Goal: Transaction & Acquisition: Book appointment/travel/reservation

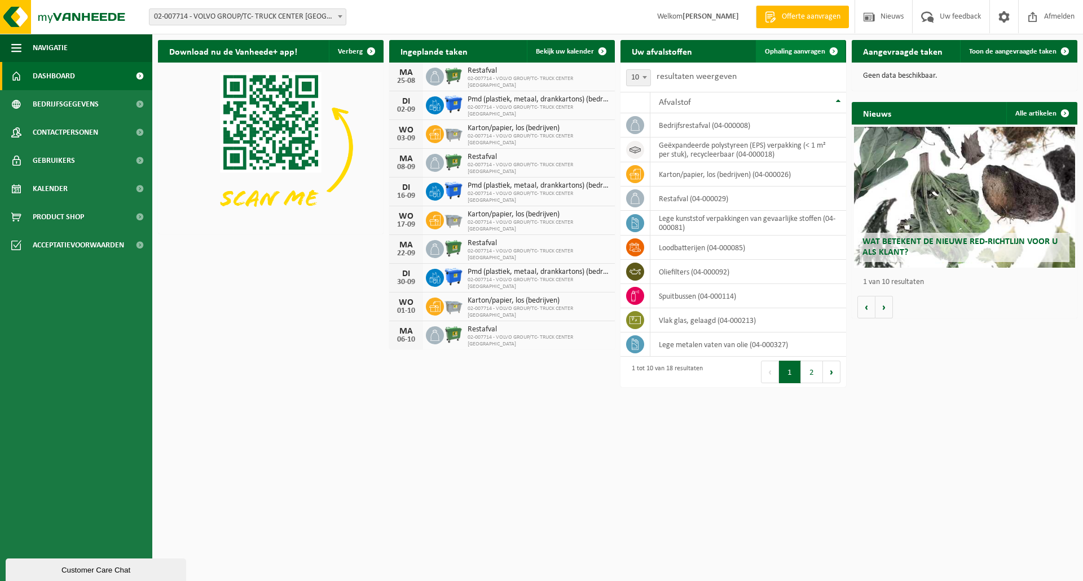
click at [815, 52] on span "Ophaling aanvragen" at bounding box center [795, 51] width 60 height 7
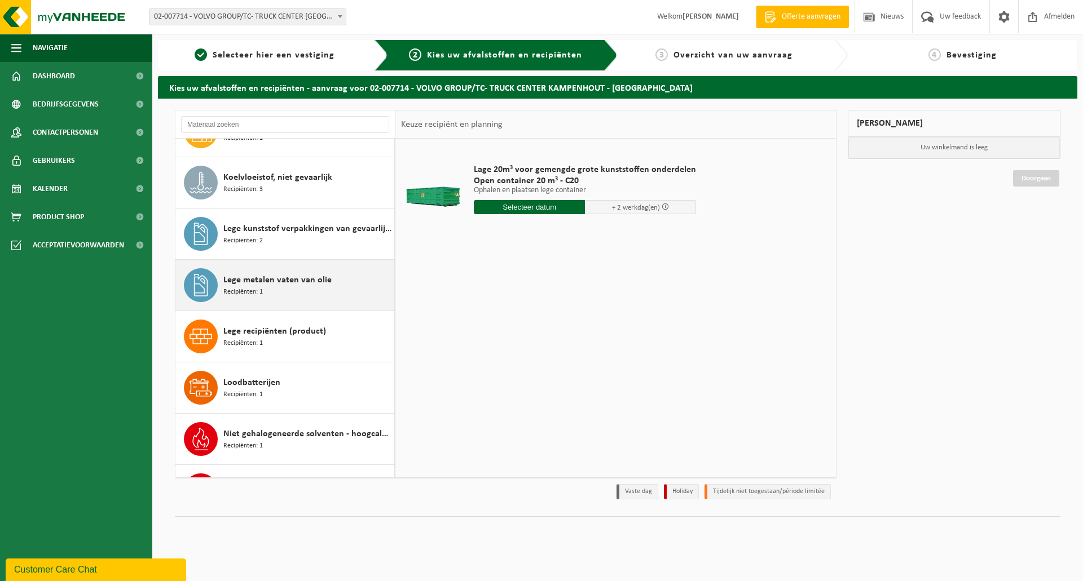
scroll to position [169, 0]
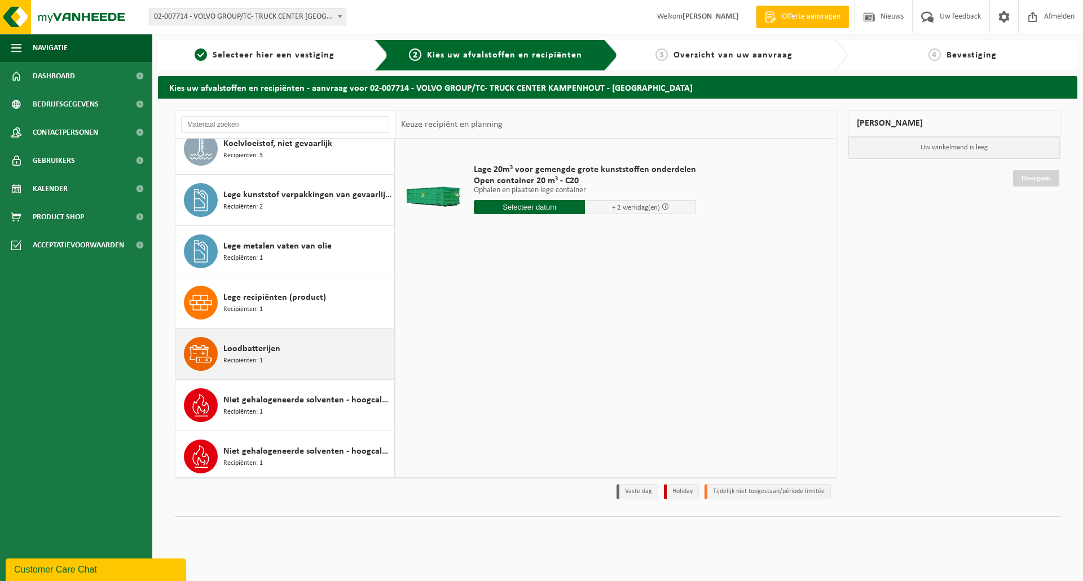
click at [332, 363] on div "Loodbatterijen Recipiënten: 1" at bounding box center [307, 354] width 168 height 34
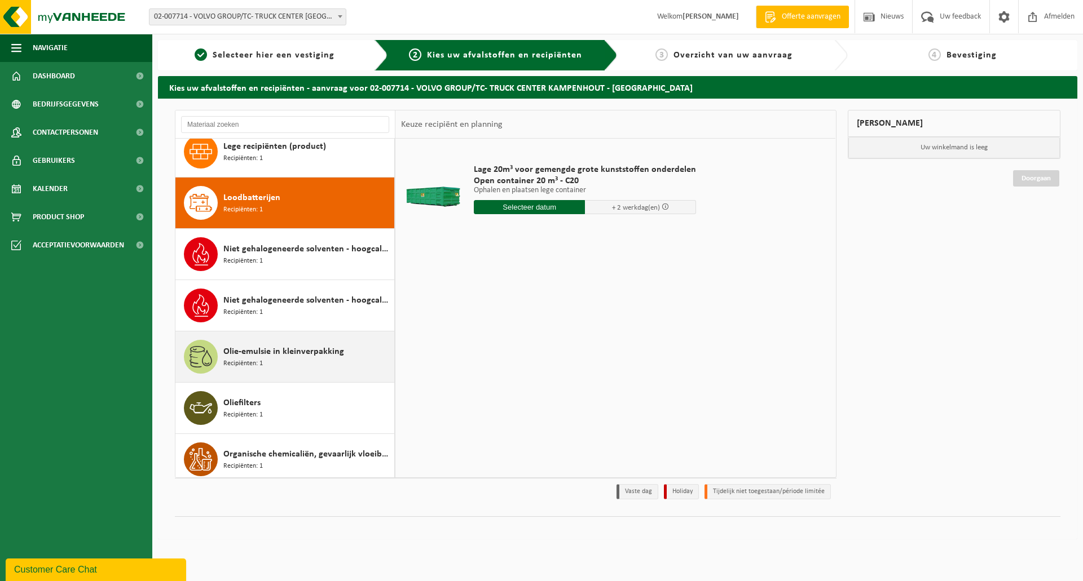
scroll to position [359, 0]
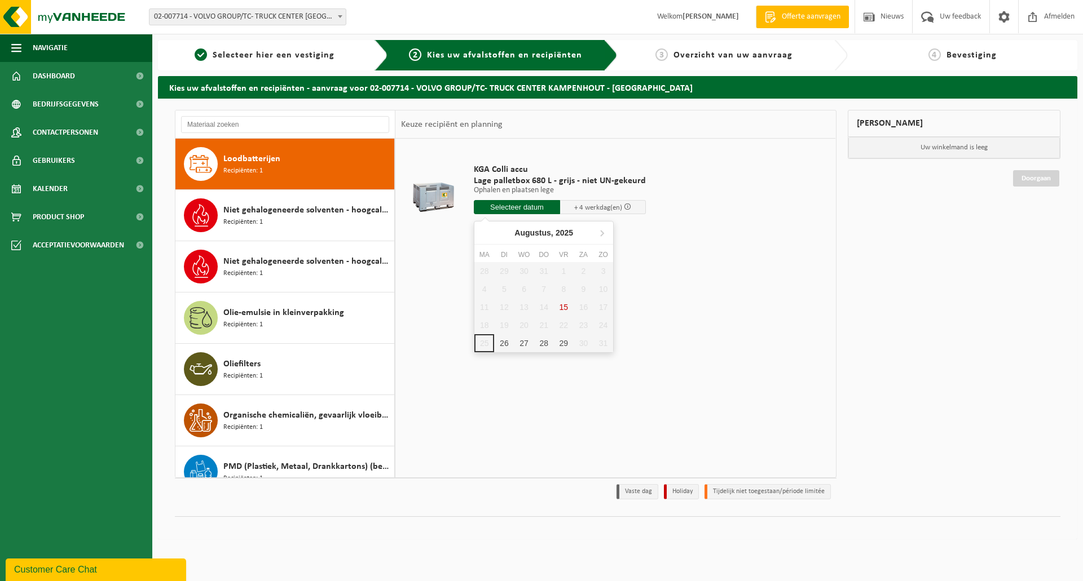
drag, startPoint x: 514, startPoint y: 211, endPoint x: 536, endPoint y: 328, distance: 118.9
click at [536, 328] on body "Vestiging: 02-007714 - VOLVO GROUP/TC- TRUCK CENTER KAMPENHOUT - KAMPENHOUT 02-…" at bounding box center [541, 275] width 1083 height 551
click at [504, 341] on div "26" at bounding box center [504, 343] width 20 height 18
type input "Van 2025-08-26"
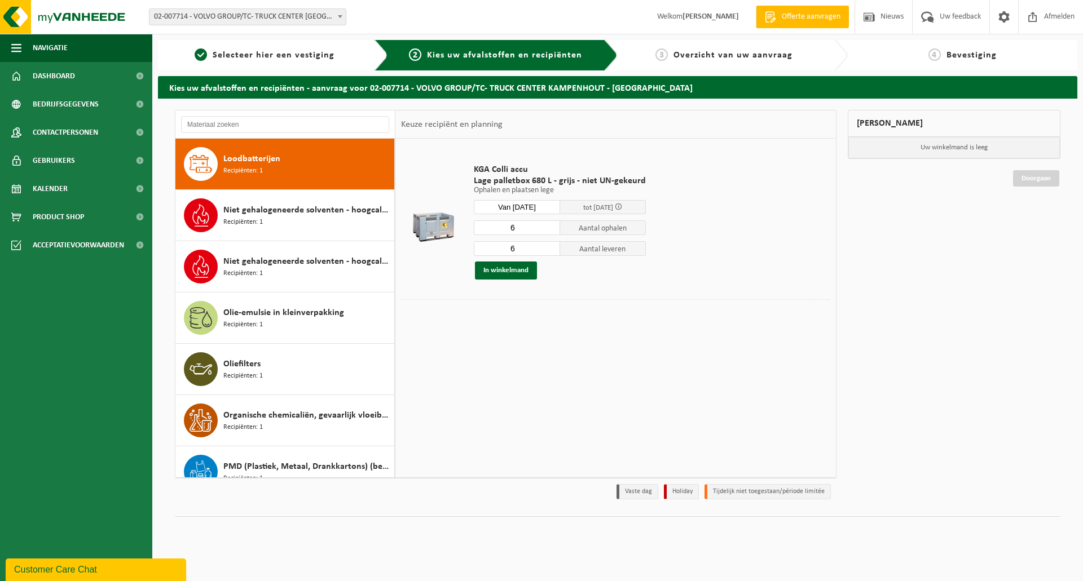
click at [540, 226] on input "6" at bounding box center [517, 228] width 86 height 15
click at [555, 228] on input "6" at bounding box center [517, 228] width 86 height 15
click at [550, 228] on input "5" at bounding box center [517, 228] width 86 height 15
click at [550, 228] on input "4" at bounding box center [517, 228] width 86 height 15
click at [550, 228] on input "3" at bounding box center [517, 228] width 86 height 15
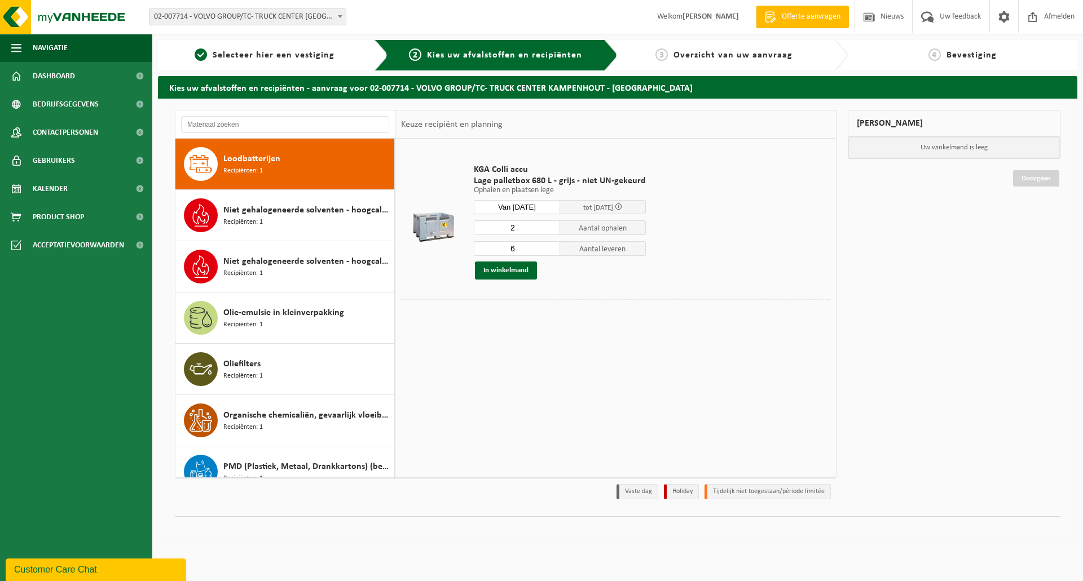
type input "2"
click at [550, 228] on input "2" at bounding box center [517, 228] width 86 height 15
click at [550, 248] on input "7" at bounding box center [517, 248] width 86 height 15
click at [552, 256] on div "2 Aantal ophalen 7 Aantal leveren In winkelmand" at bounding box center [560, 250] width 172 height 60
click at [550, 250] on input "6" at bounding box center [517, 248] width 86 height 15
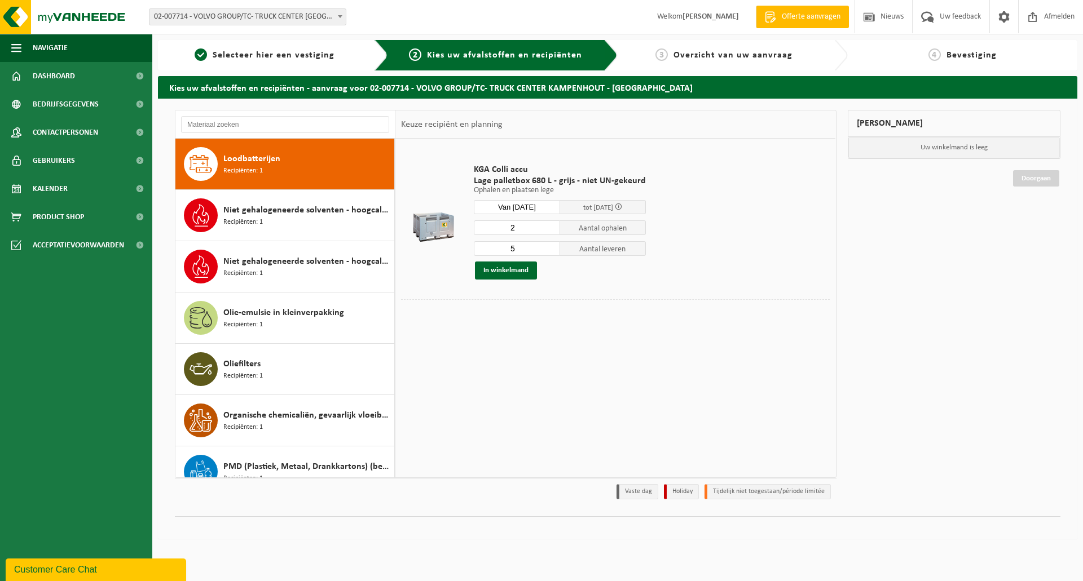
click at [550, 250] on input "5" at bounding box center [517, 248] width 86 height 15
click at [550, 250] on input "4" at bounding box center [517, 248] width 86 height 15
click at [550, 250] on input "3" at bounding box center [517, 248] width 86 height 15
type input "2"
click at [550, 250] on input "2" at bounding box center [517, 248] width 86 height 15
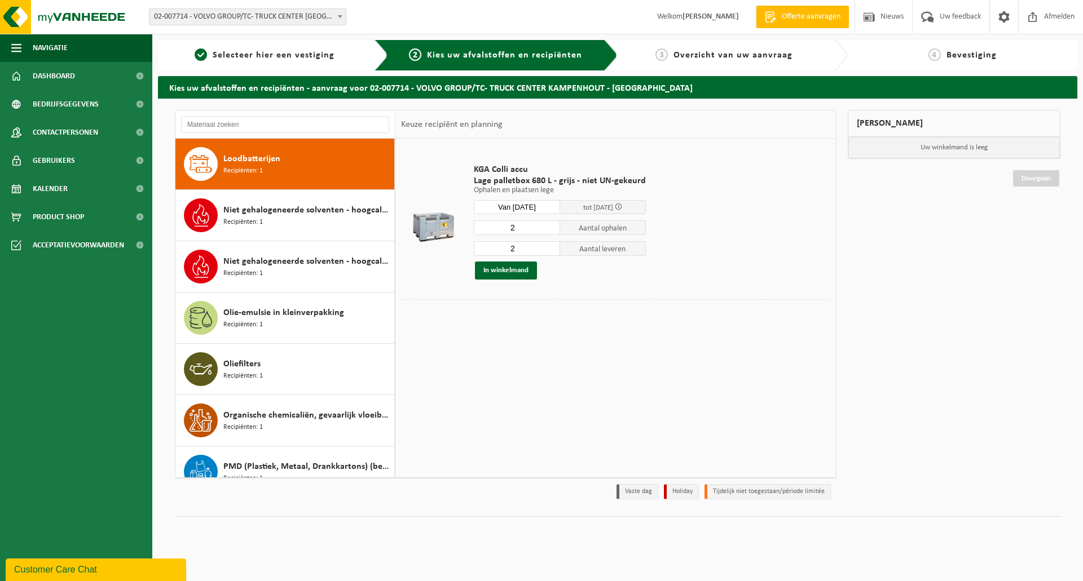
click at [541, 318] on td at bounding box center [615, 310] width 429 height 23
click at [510, 270] on button "In winkelmand" at bounding box center [506, 271] width 62 height 18
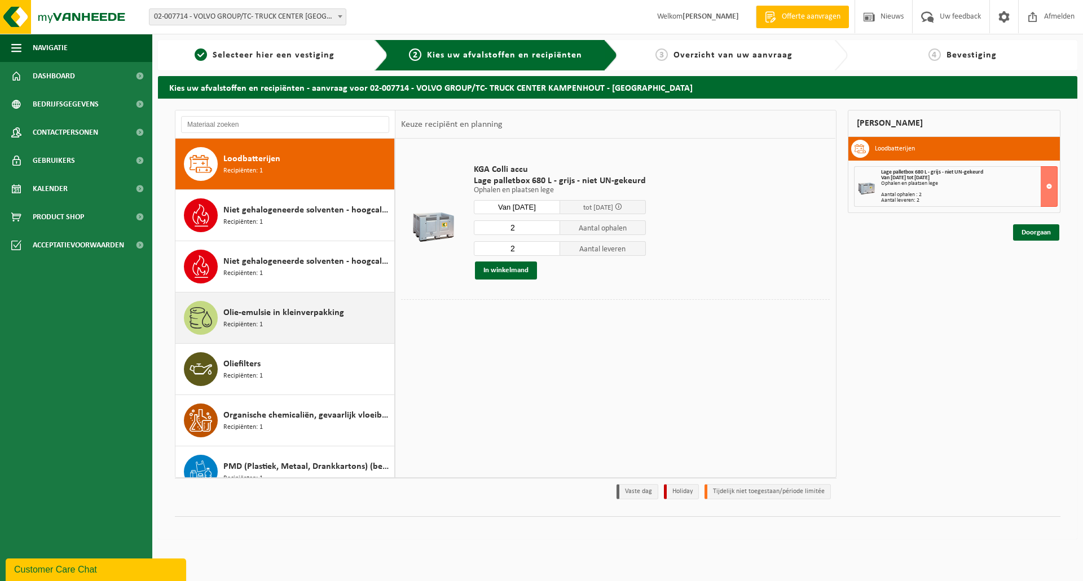
click at [314, 315] on span "Olie-emulsie in kleinverpakking" at bounding box center [283, 313] width 121 height 14
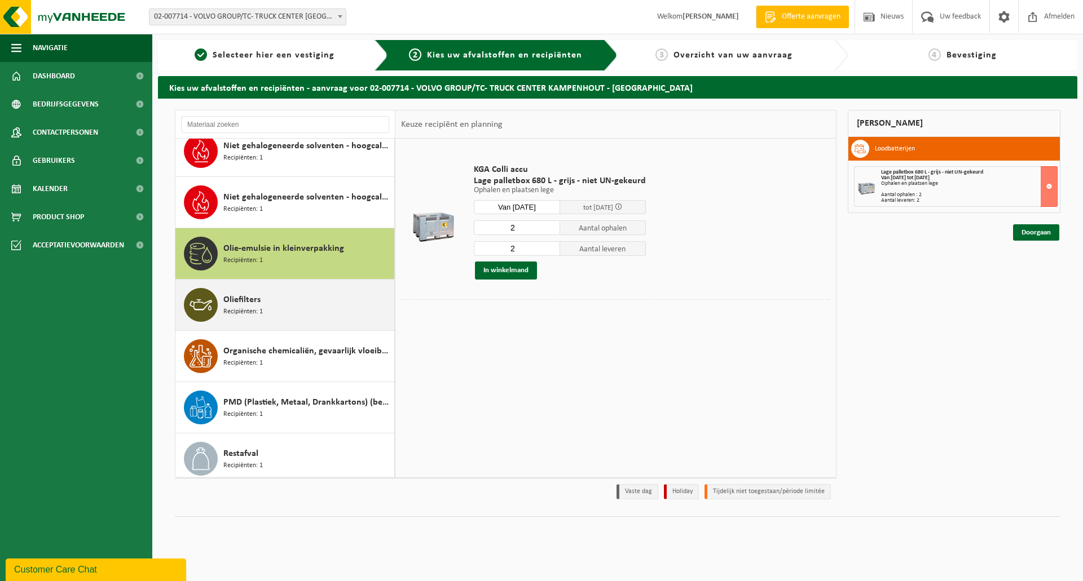
scroll to position [513, 0]
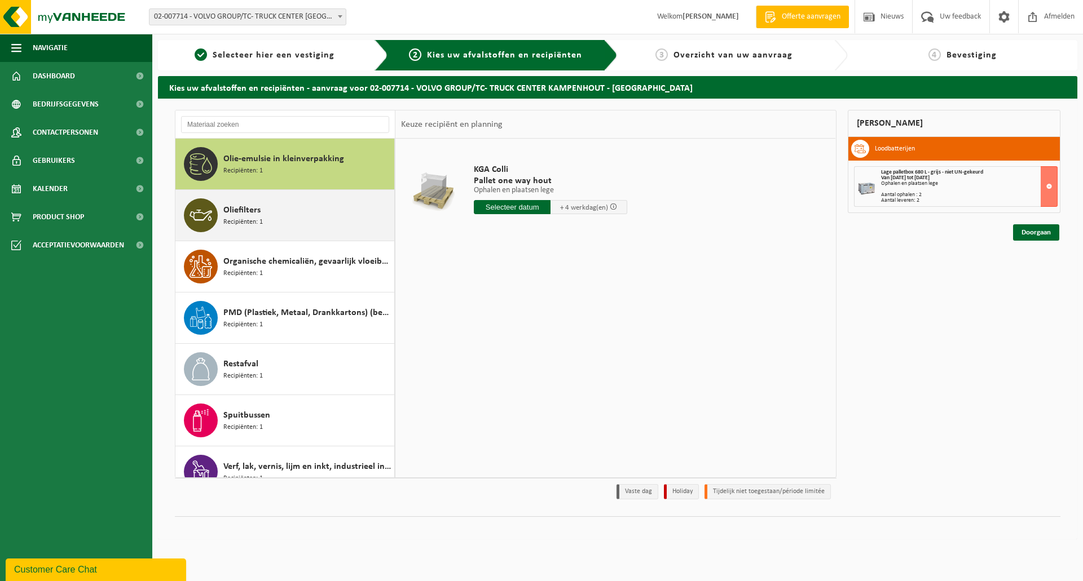
click at [281, 224] on div "Oliefilters Recipiënten: 1" at bounding box center [307, 216] width 168 height 34
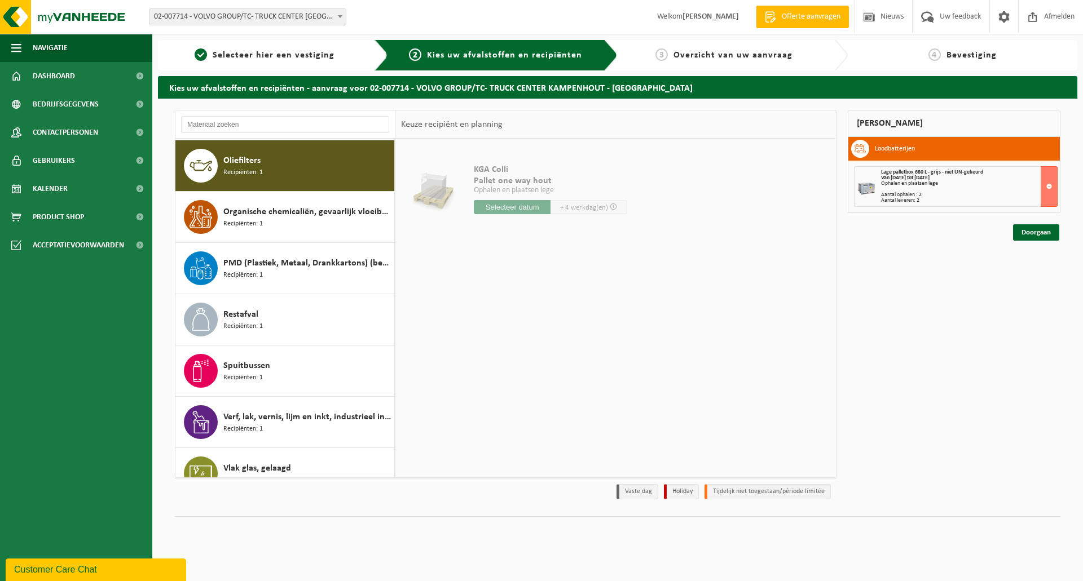
scroll to position [565, 0]
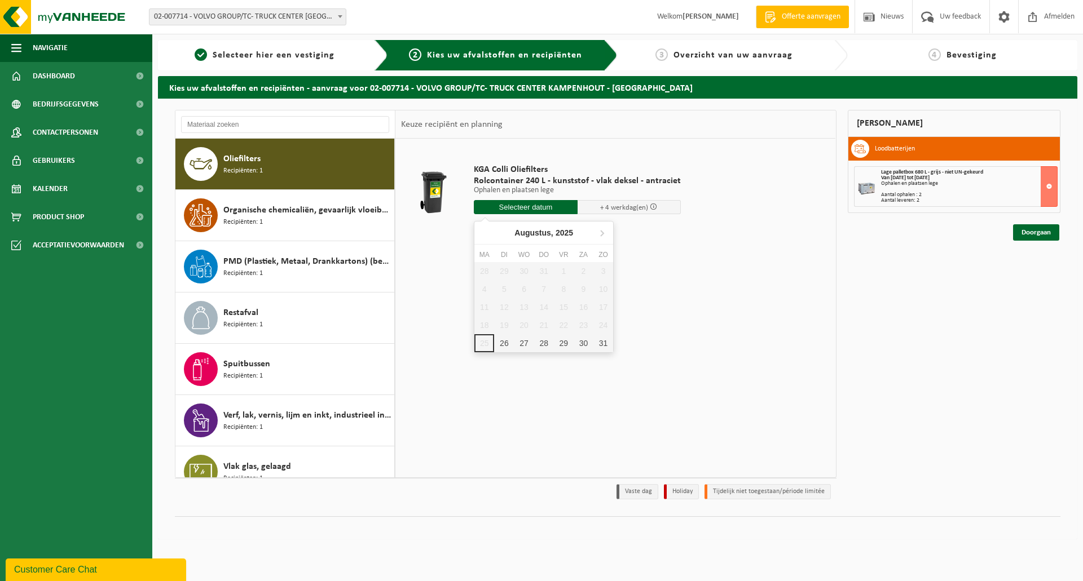
click at [521, 203] on input "text" at bounding box center [526, 207] width 104 height 14
click at [504, 337] on div "26" at bounding box center [504, 343] width 20 height 18
type input "Van 2025-08-26"
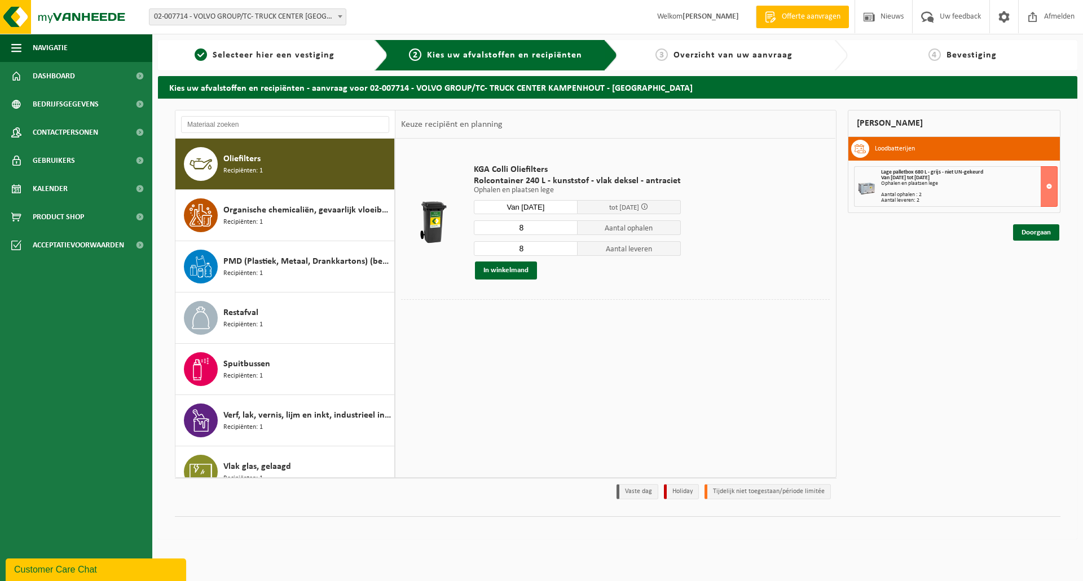
click at [570, 235] on div "8 Aantal ophalen 8 Aantal leveren In winkelmand" at bounding box center [577, 250] width 207 height 60
click at [563, 230] on input "7" at bounding box center [526, 228] width 104 height 15
click at [563, 230] on input "6" at bounding box center [526, 228] width 104 height 15
click at [563, 230] on input "5" at bounding box center [526, 228] width 104 height 15
click at [563, 230] on input "4" at bounding box center [526, 228] width 104 height 15
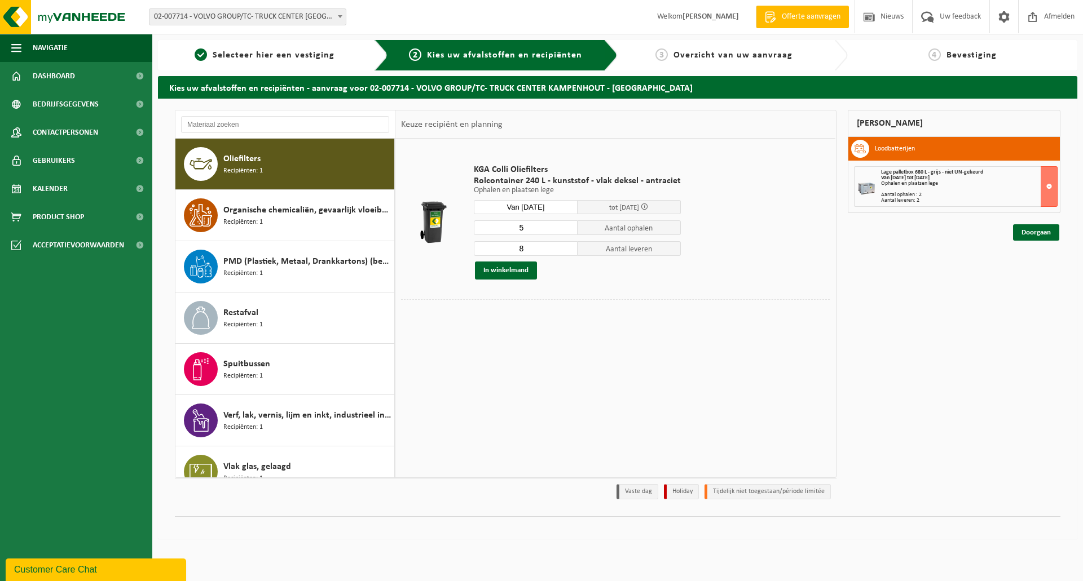
type input "5"
click at [568, 226] on input "5" at bounding box center [526, 228] width 104 height 15
click at [565, 249] on input "7" at bounding box center [526, 248] width 104 height 15
click at [566, 252] on input "6" at bounding box center [526, 248] width 104 height 15
type input "5"
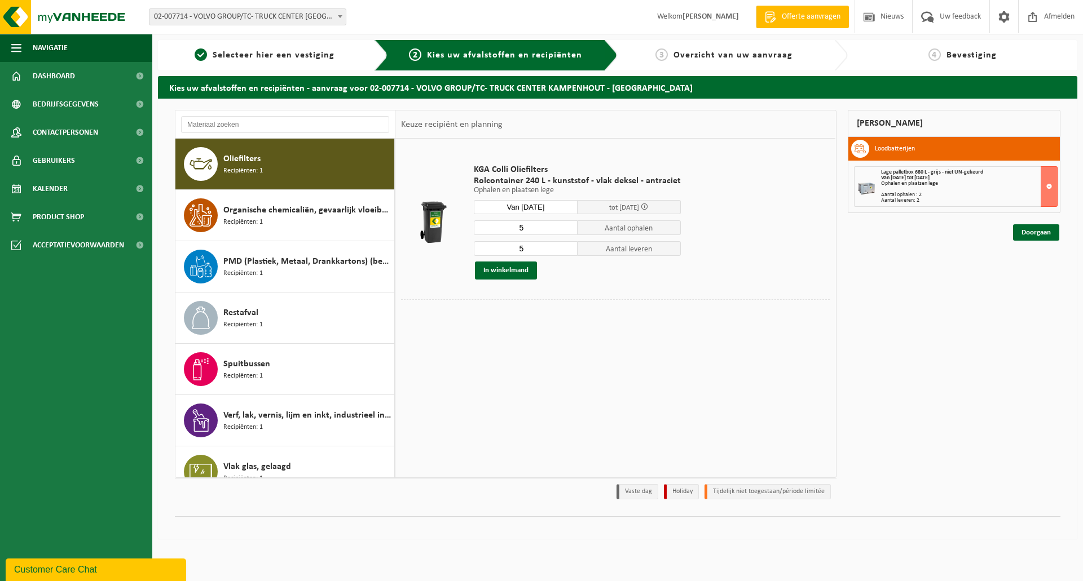
click at [566, 252] on input "5" at bounding box center [526, 248] width 104 height 15
click at [515, 271] on button "In winkelmand" at bounding box center [506, 271] width 62 height 18
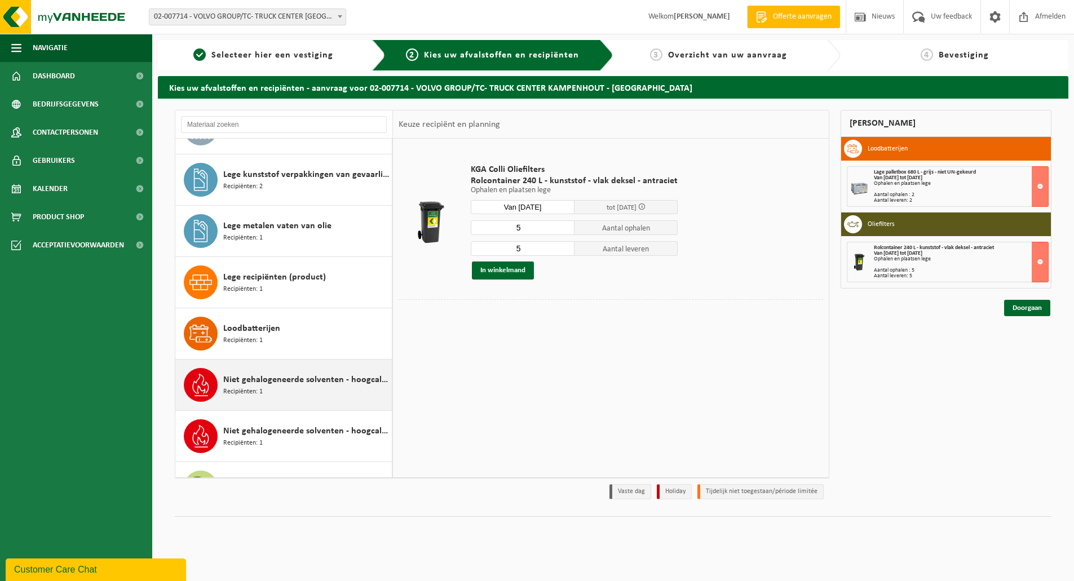
scroll to position [0, 0]
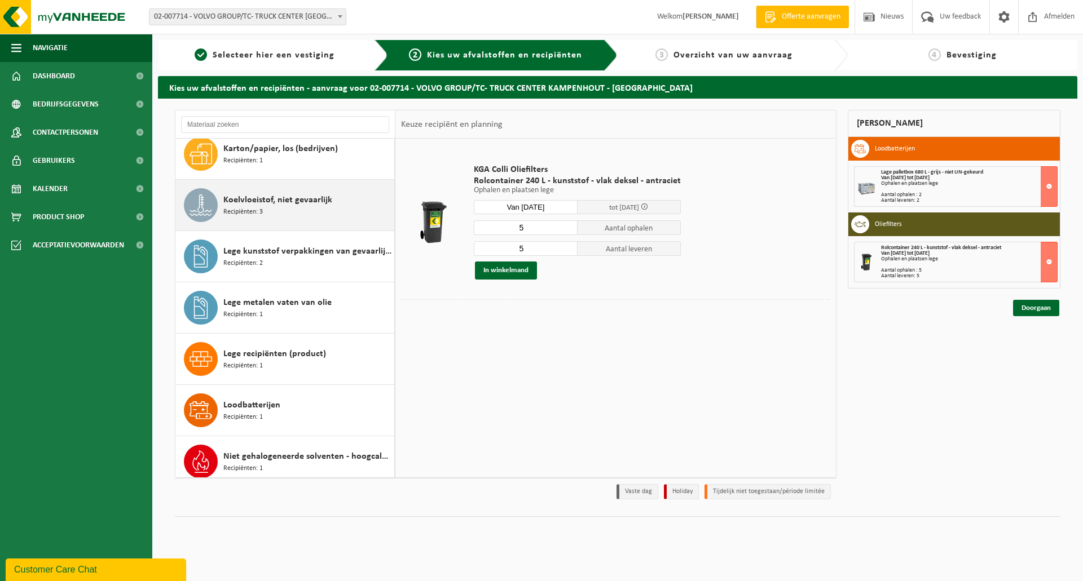
click at [285, 205] on span "Koelvloeistof, niet gevaarlijk" at bounding box center [277, 200] width 109 height 14
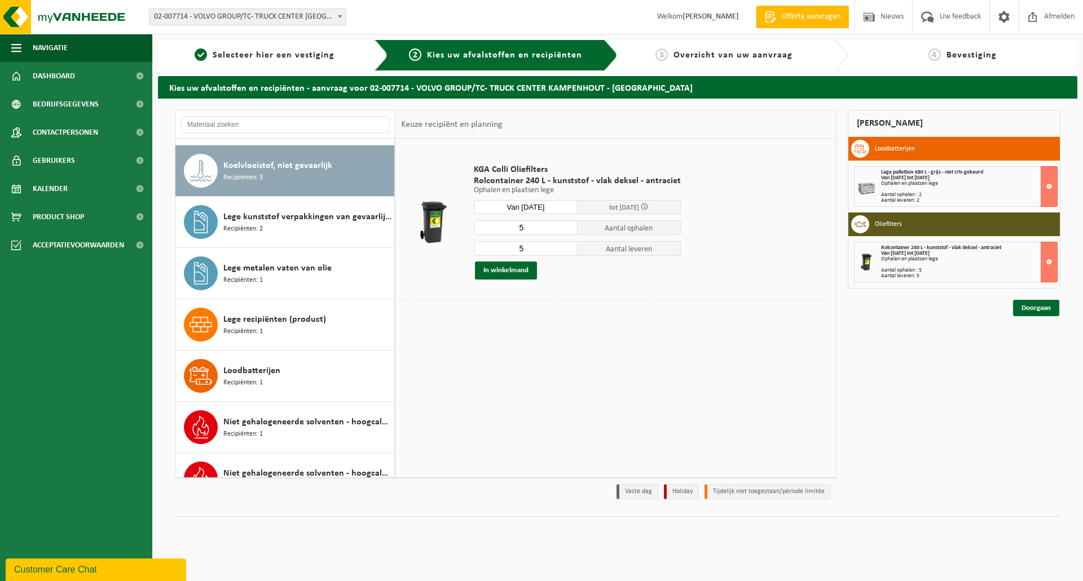
scroll to position [154, 0]
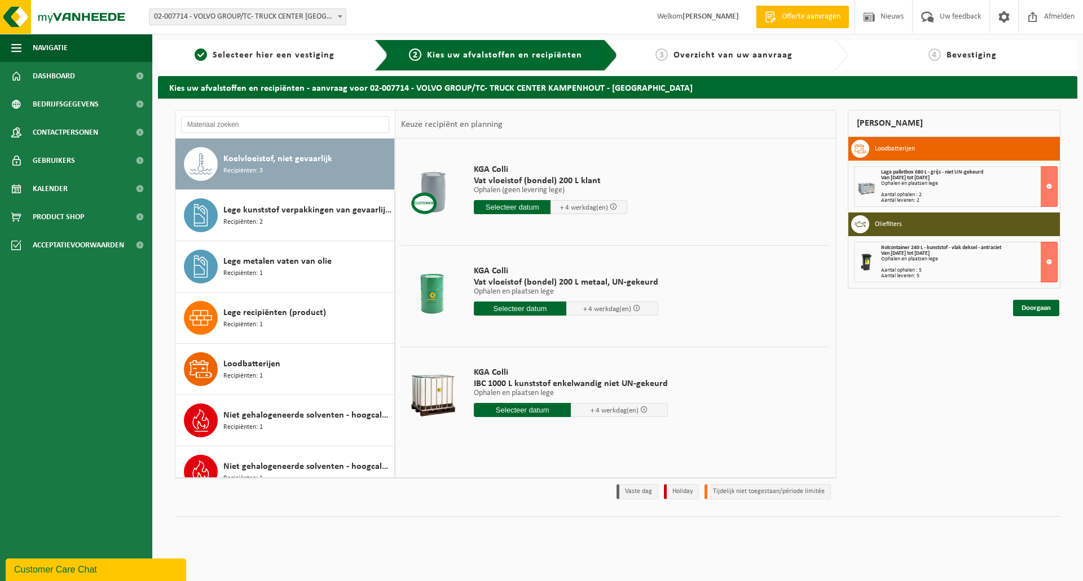
click at [544, 409] on input "text" at bounding box center [522, 410] width 97 height 14
click at [502, 549] on div "26" at bounding box center [504, 546] width 20 height 18
type input "Van 2025-08-26"
type input "2025-08-26"
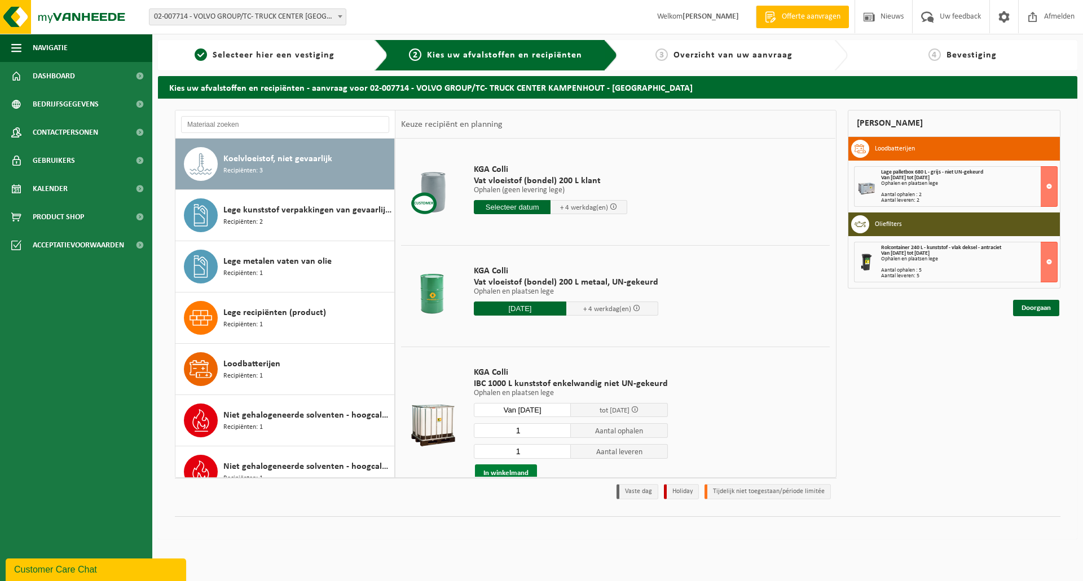
click at [517, 469] on button "In winkelmand" at bounding box center [506, 474] width 62 height 18
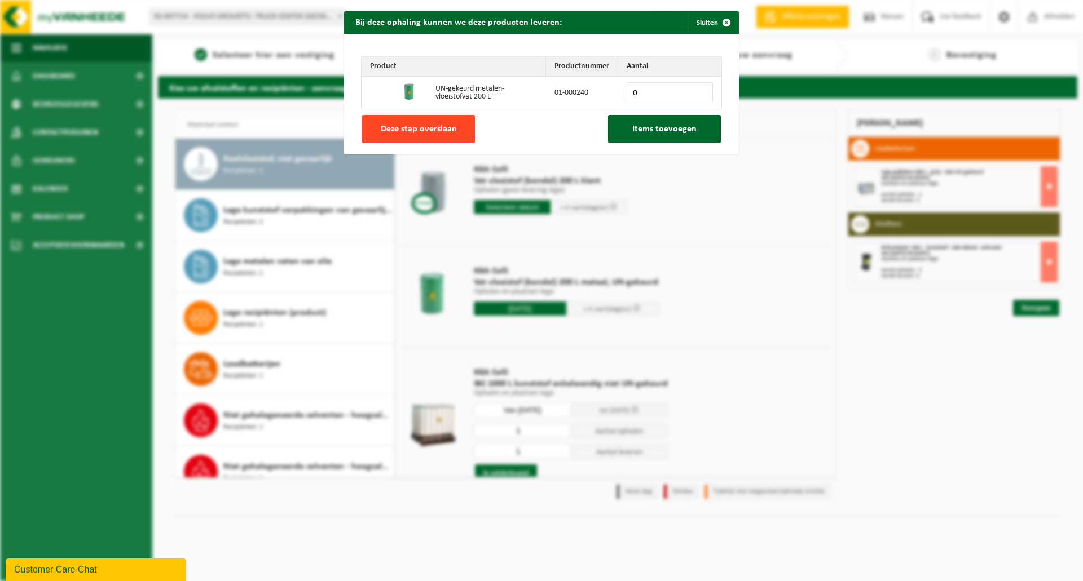
click at [408, 131] on span "Deze stap overslaan" at bounding box center [419, 129] width 76 height 9
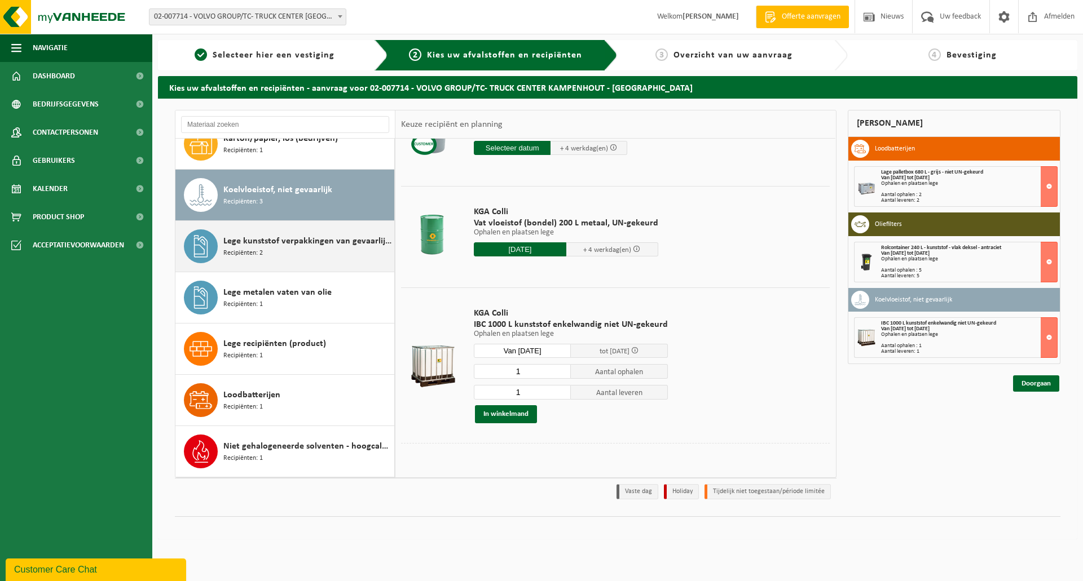
scroll to position [98, 0]
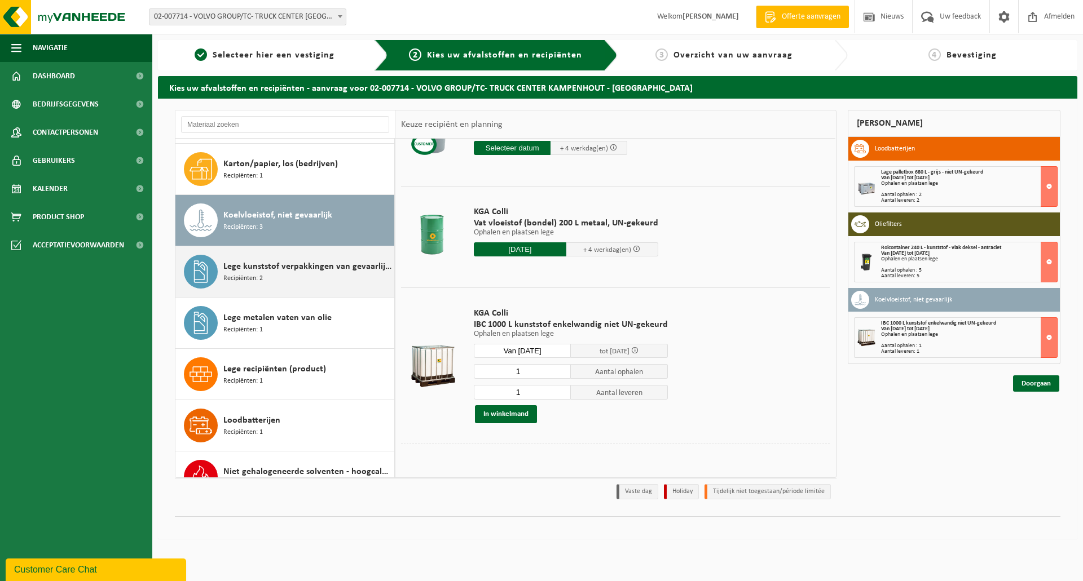
click at [301, 257] on div "Lege kunststof verpakkingen van gevaarlijke stoffen Recipiënten: 2" at bounding box center [307, 272] width 168 height 34
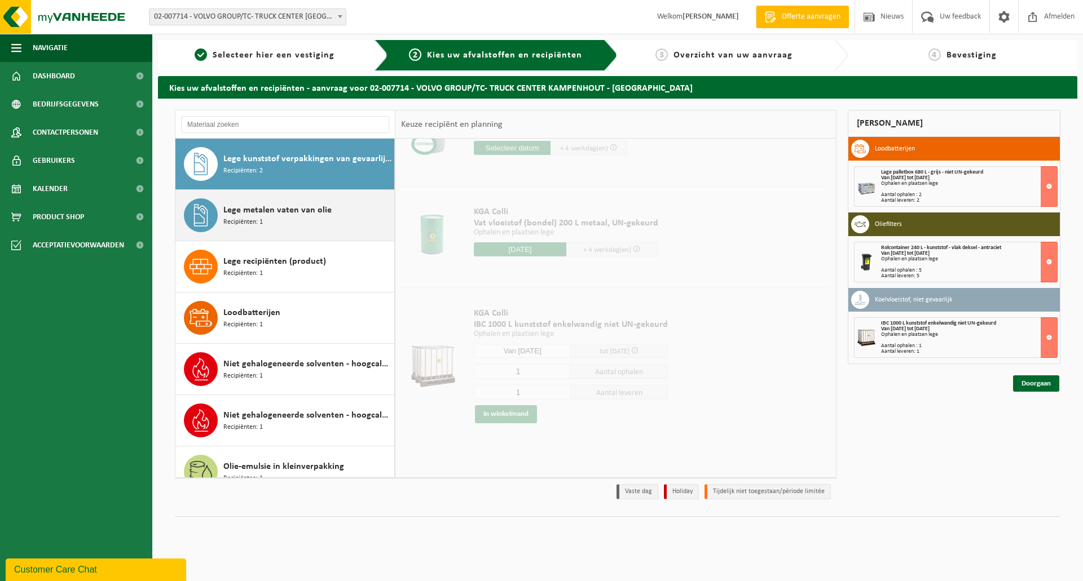
scroll to position [0, 0]
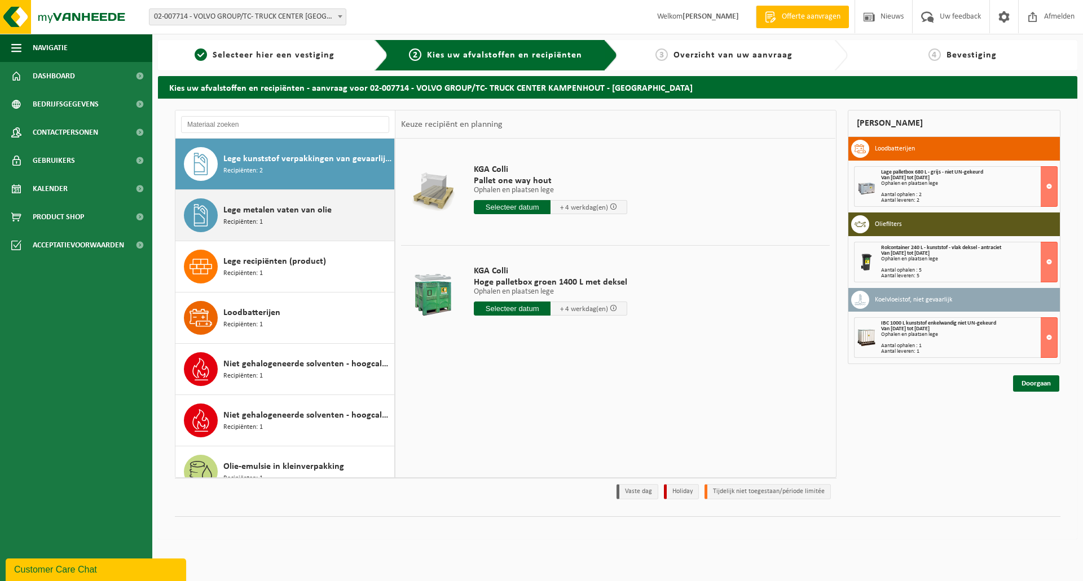
click at [258, 209] on span "Lege metalen vaten van olie" at bounding box center [277, 211] width 108 height 14
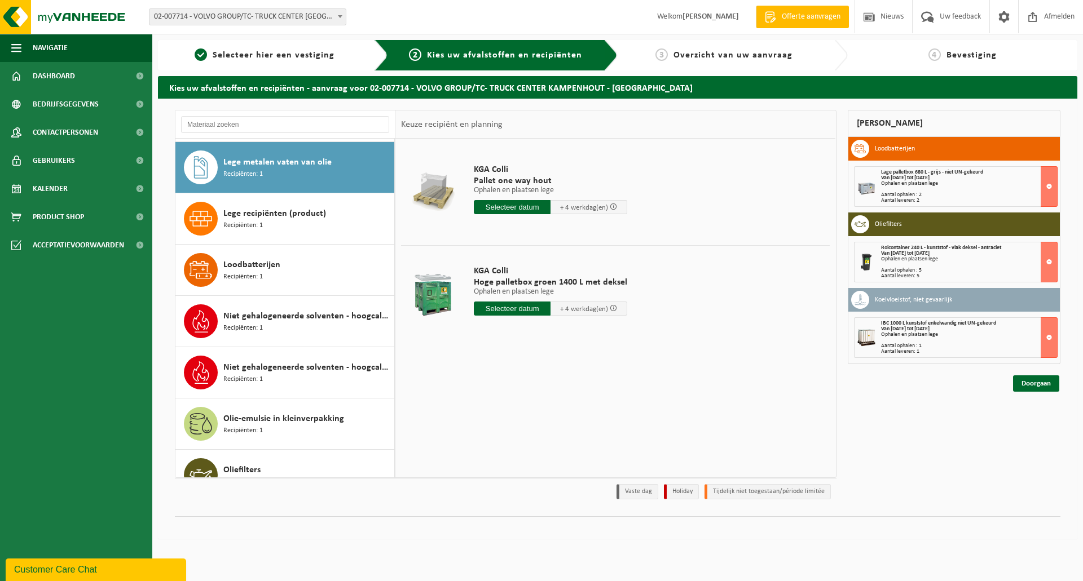
scroll to position [257, 0]
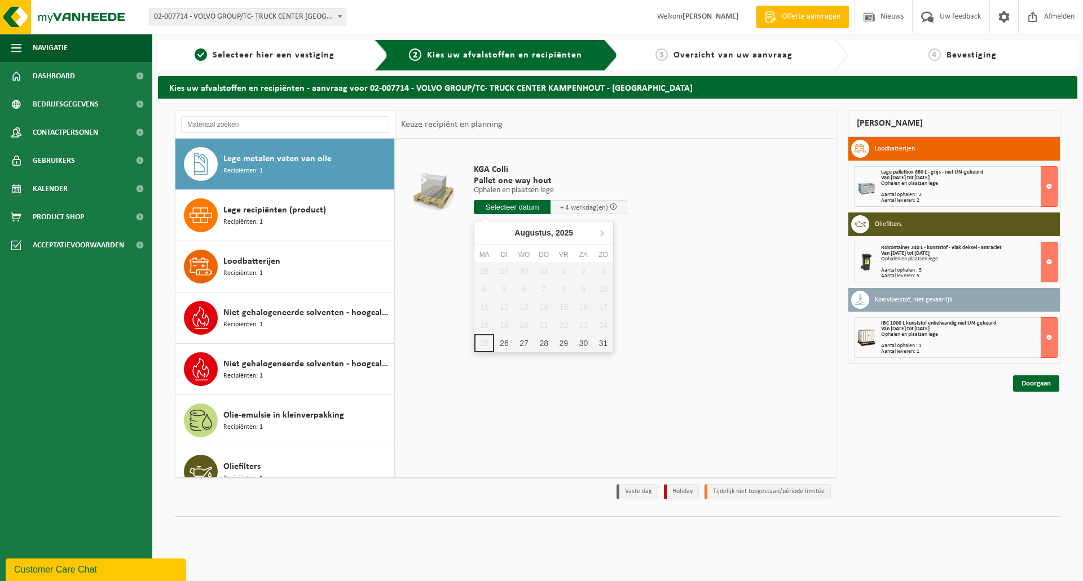
click at [514, 204] on input "text" at bounding box center [512, 207] width 77 height 14
click at [509, 339] on div "26" at bounding box center [504, 343] width 20 height 18
type input "Van 2025-08-26"
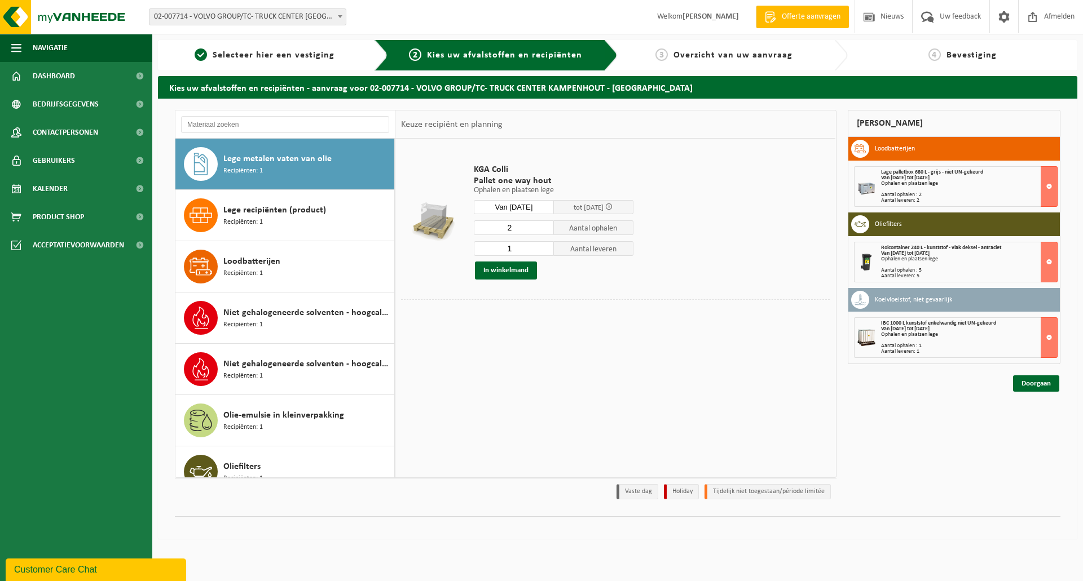
click at [545, 226] on input "2" at bounding box center [514, 228] width 80 height 15
click at [545, 226] on input "3" at bounding box center [514, 228] width 80 height 15
click at [545, 226] on input "4" at bounding box center [514, 228] width 80 height 15
type input "5"
click at [545, 226] on input "5" at bounding box center [514, 228] width 80 height 15
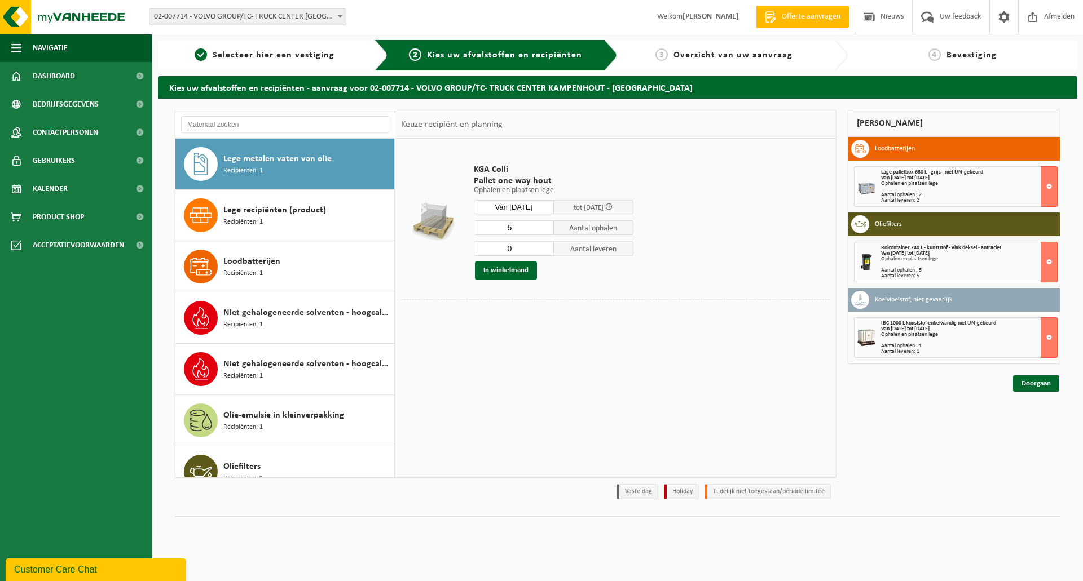
drag, startPoint x: 545, startPoint y: 250, endPoint x: 540, endPoint y: 254, distance: 6.8
type input "0"
click at [545, 251] on input "0" at bounding box center [514, 248] width 80 height 15
click at [502, 270] on button "In winkelmand" at bounding box center [506, 271] width 62 height 18
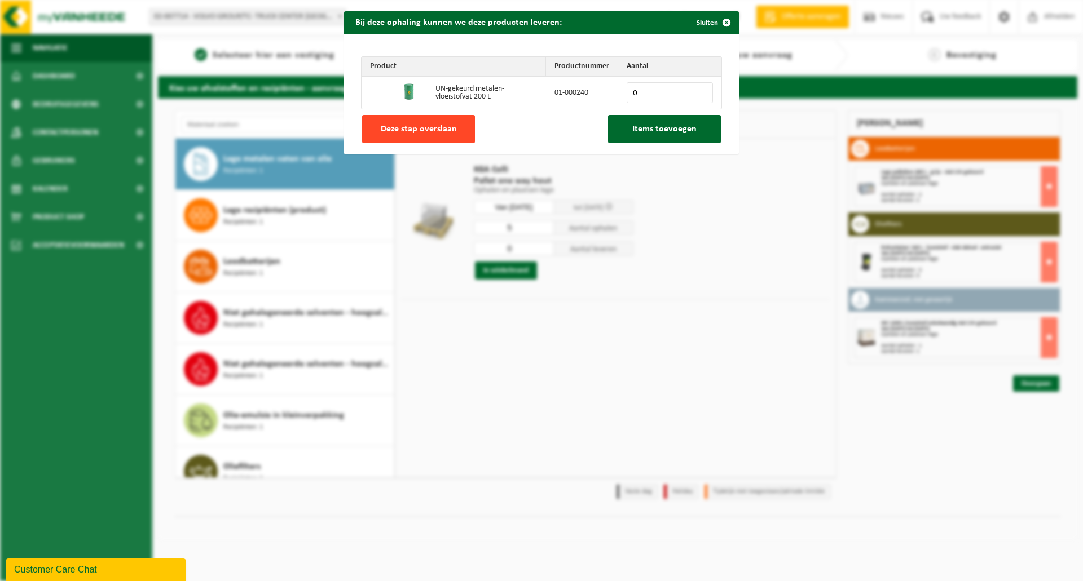
click at [415, 135] on button "Deze stap overslaan" at bounding box center [418, 129] width 113 height 28
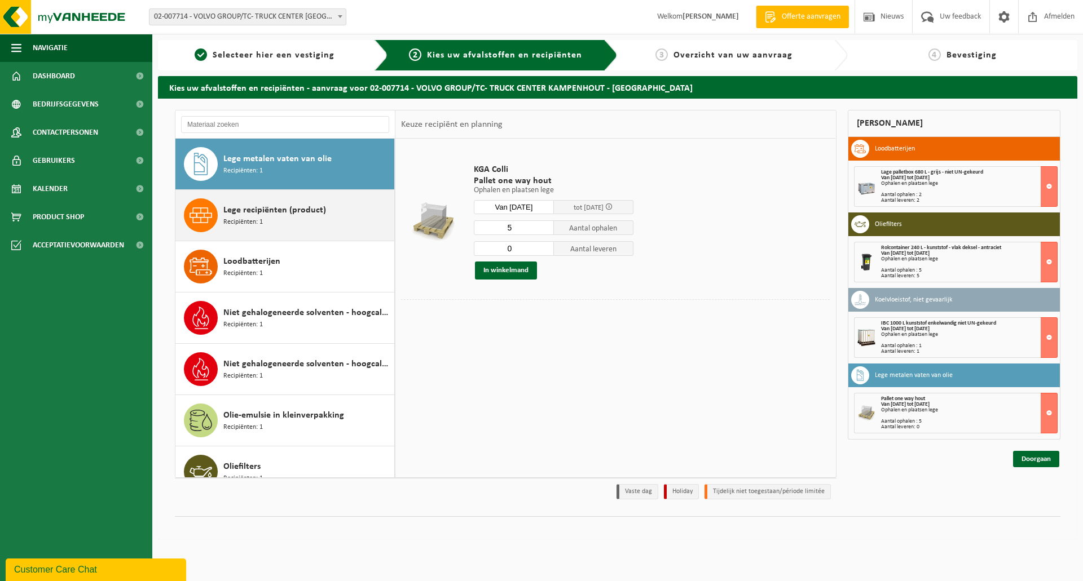
click at [305, 217] on div "Lege recipiënten (product) Recipiënten: 1" at bounding box center [307, 216] width 168 height 34
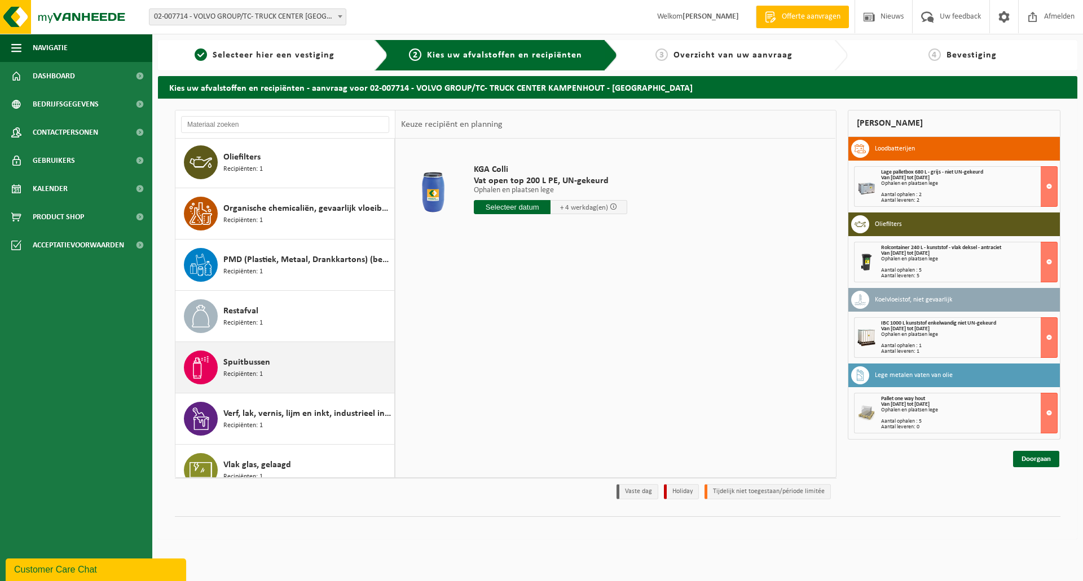
scroll to position [584, 0]
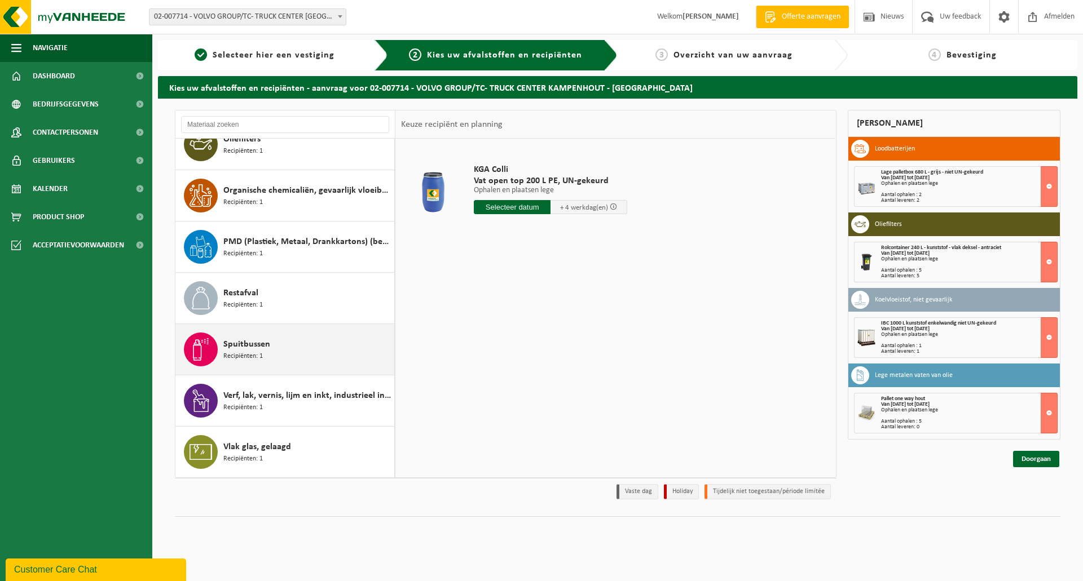
click at [310, 351] on div "Spuitbussen Recipiënten: 1" at bounding box center [307, 350] width 168 height 34
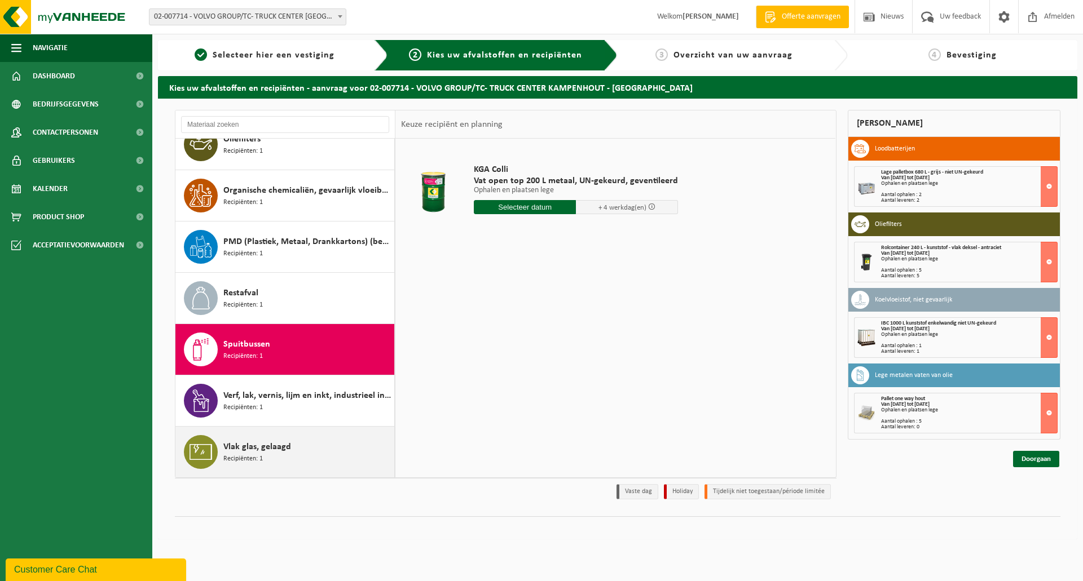
click at [289, 450] on span "Vlak glas, gelaagd" at bounding box center [257, 447] width 68 height 14
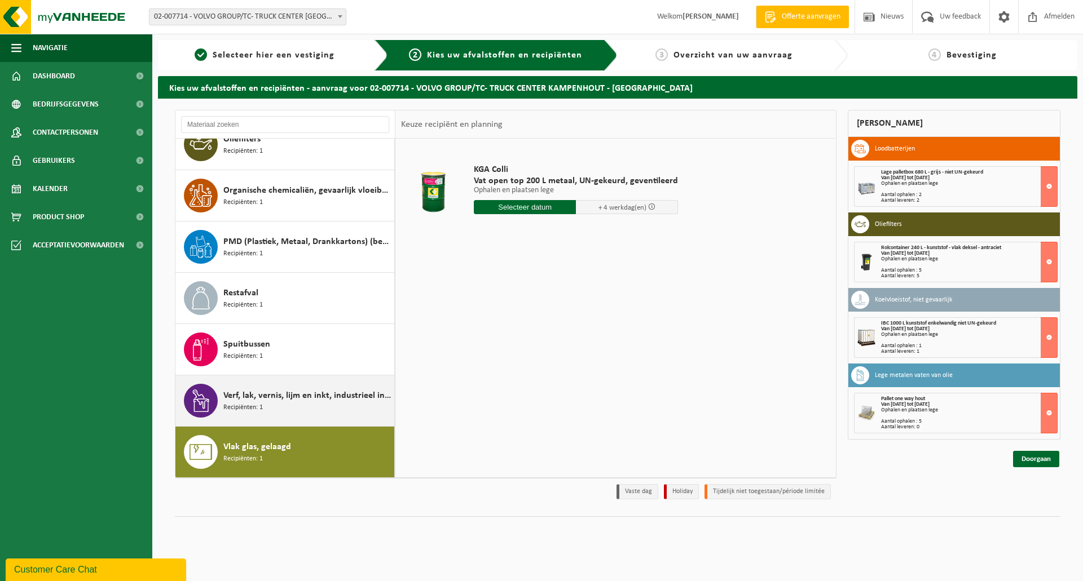
click at [295, 408] on div "Verf, lak, vernis, lijm en inkt, industrieel in kleinverpakking Recipiënten: 1" at bounding box center [307, 401] width 168 height 34
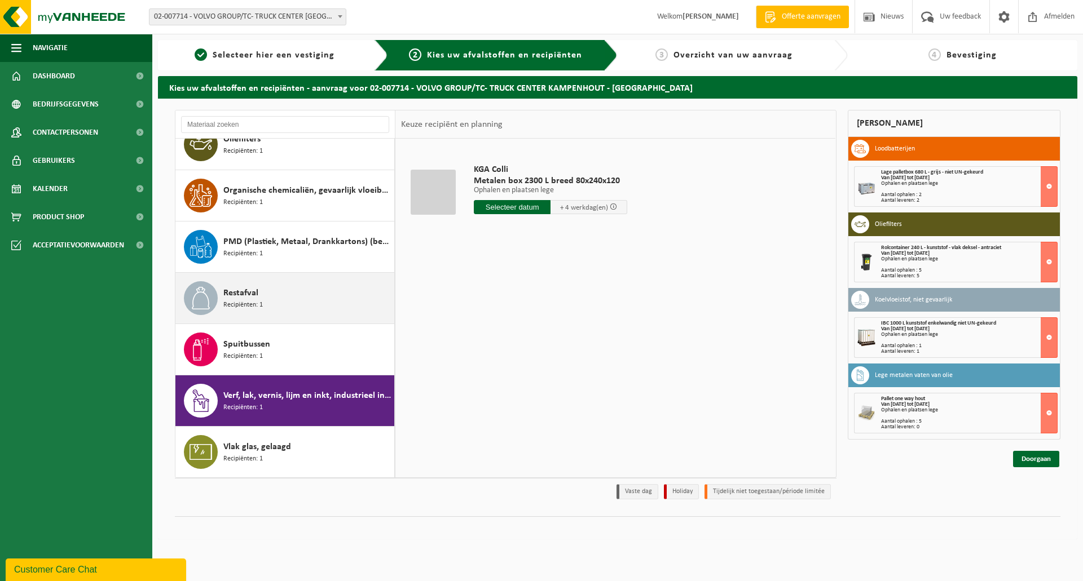
click at [314, 299] on div "Restafval Recipiënten: 1" at bounding box center [307, 298] width 168 height 34
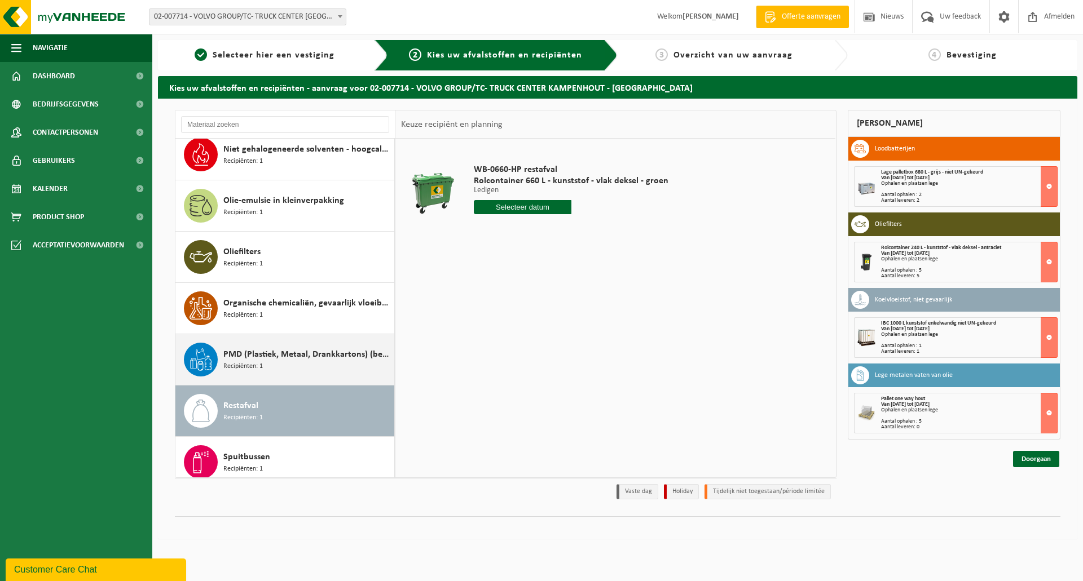
click at [289, 350] on span "PMD (Plastiek, Metaal, Drankkartons) (bedrijven)" at bounding box center [307, 355] width 168 height 14
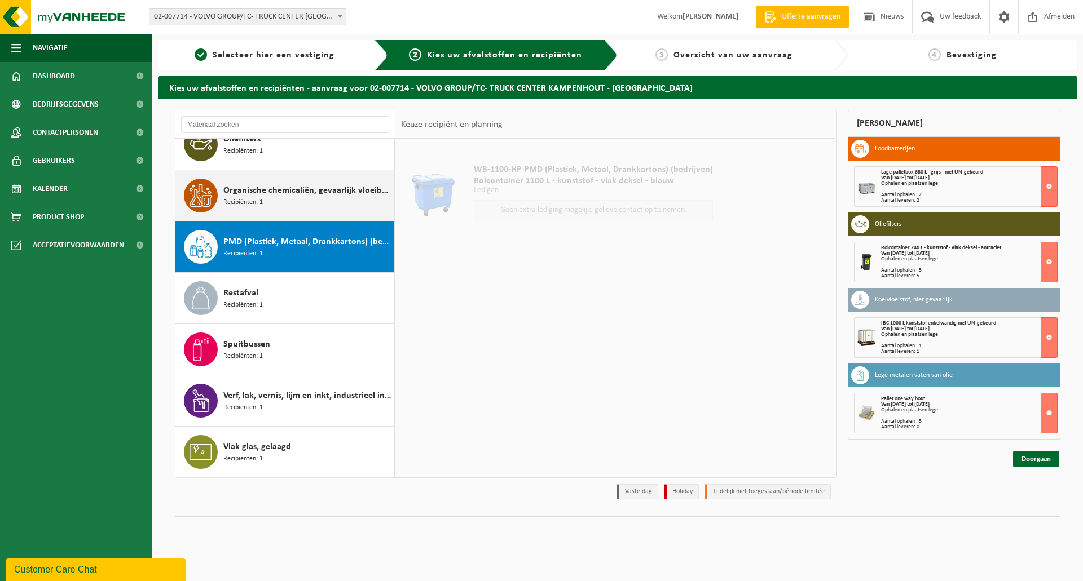
click at [312, 192] on span "Organische chemicaliën, gevaarlijk vloeibaar in kleinverpakking" at bounding box center [307, 191] width 168 height 14
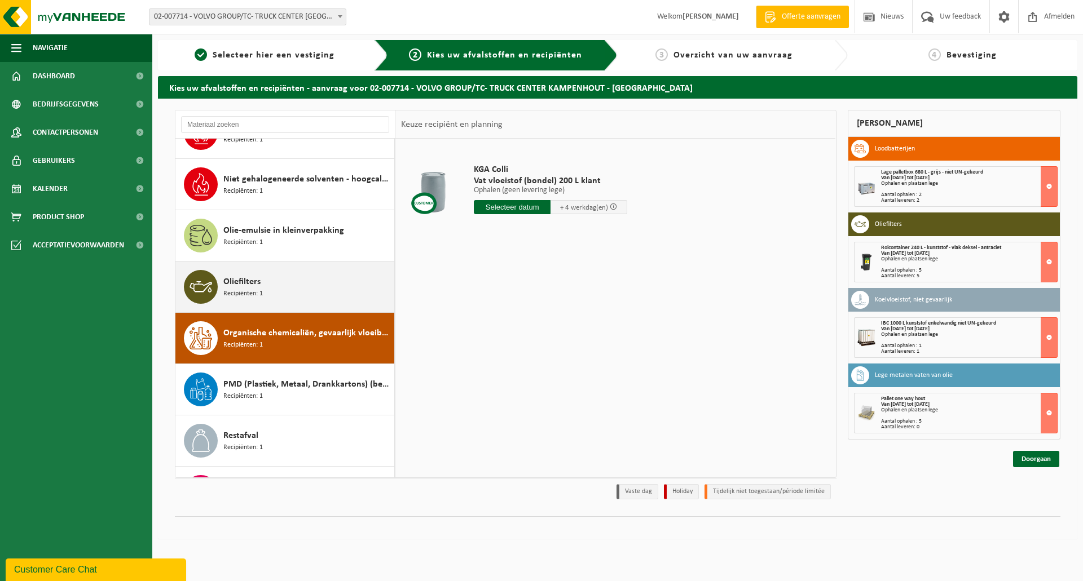
scroll to position [415, 0]
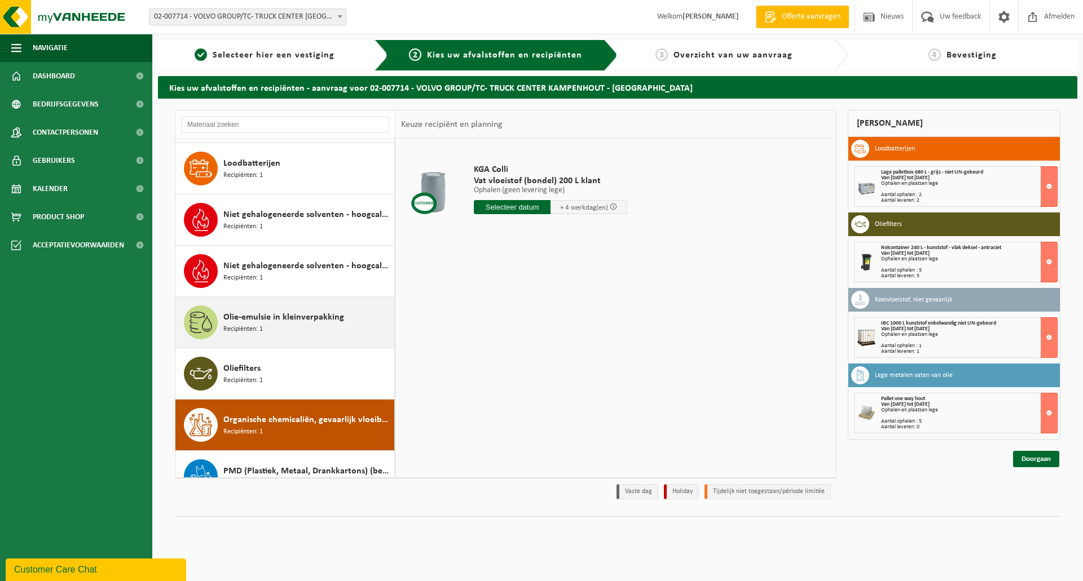
click at [285, 321] on span "Olie-emulsie in kleinverpakking" at bounding box center [283, 318] width 121 height 14
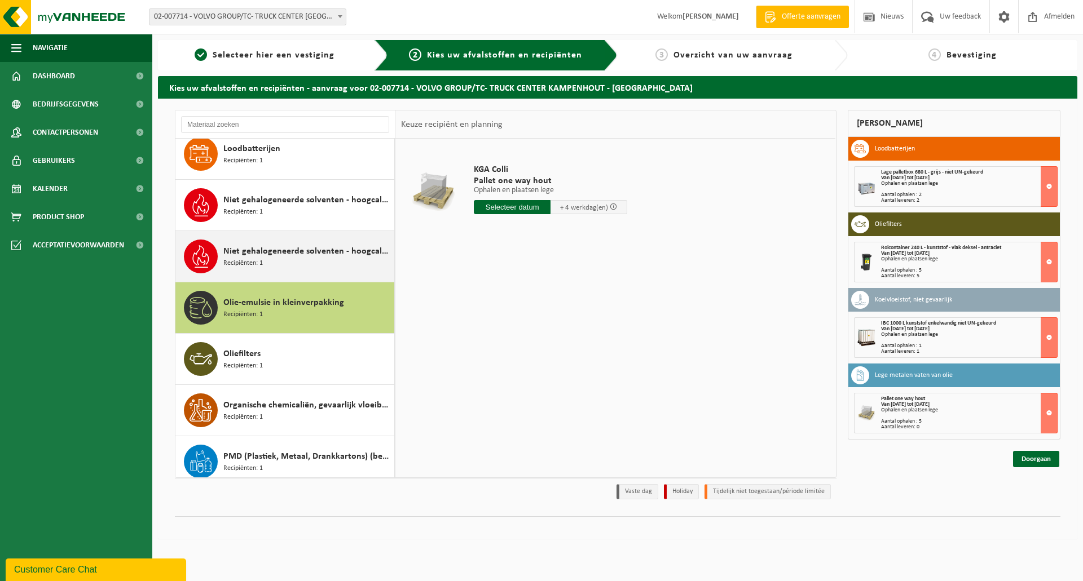
scroll to position [344, 0]
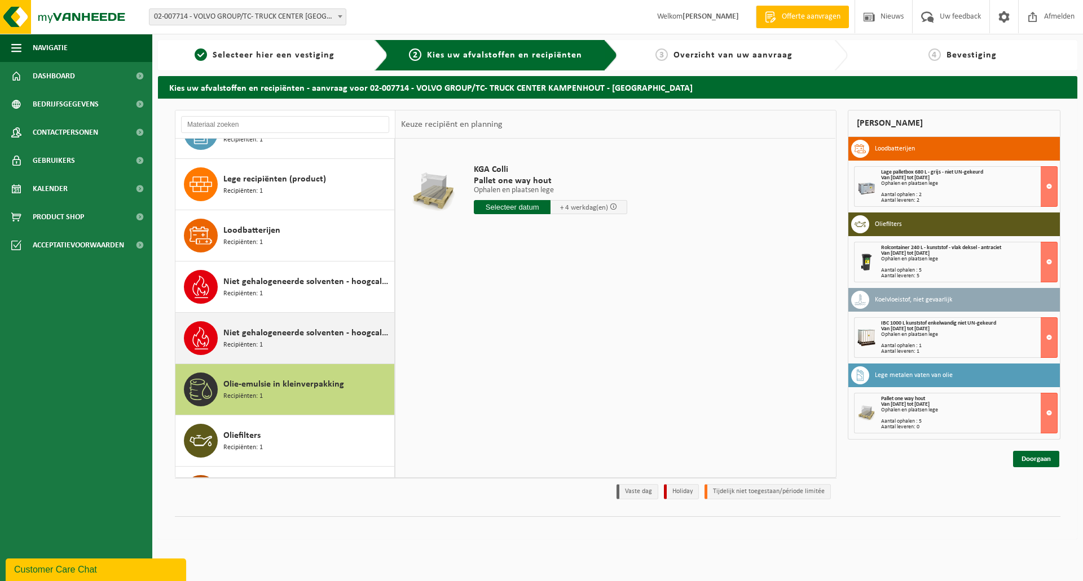
click at [330, 333] on span "Niet gehalogeneerde solventen - hoogcalorisch in kleinverpakking" at bounding box center [307, 334] width 168 height 14
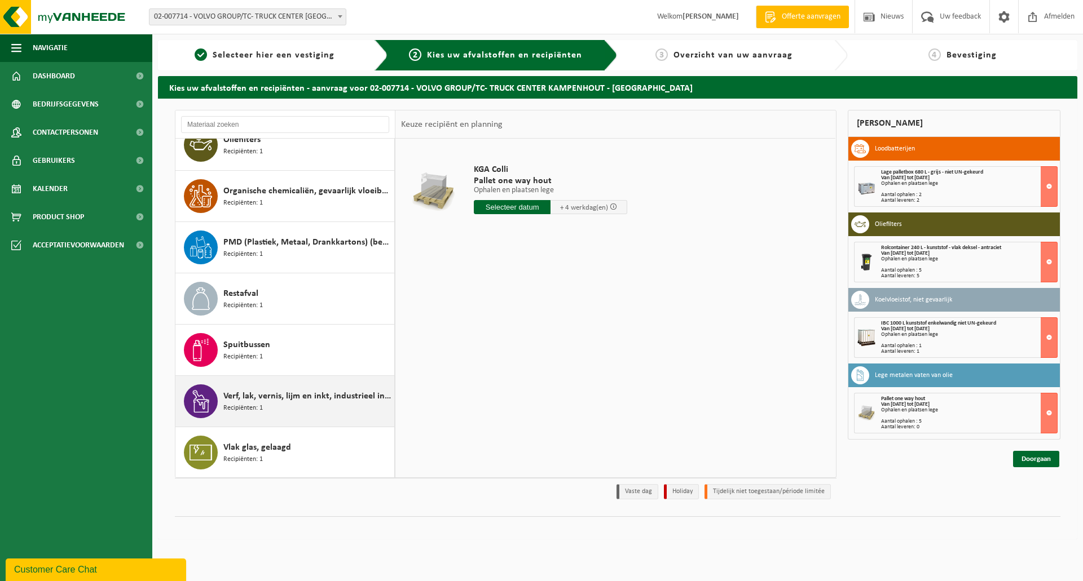
scroll to position [584, 0]
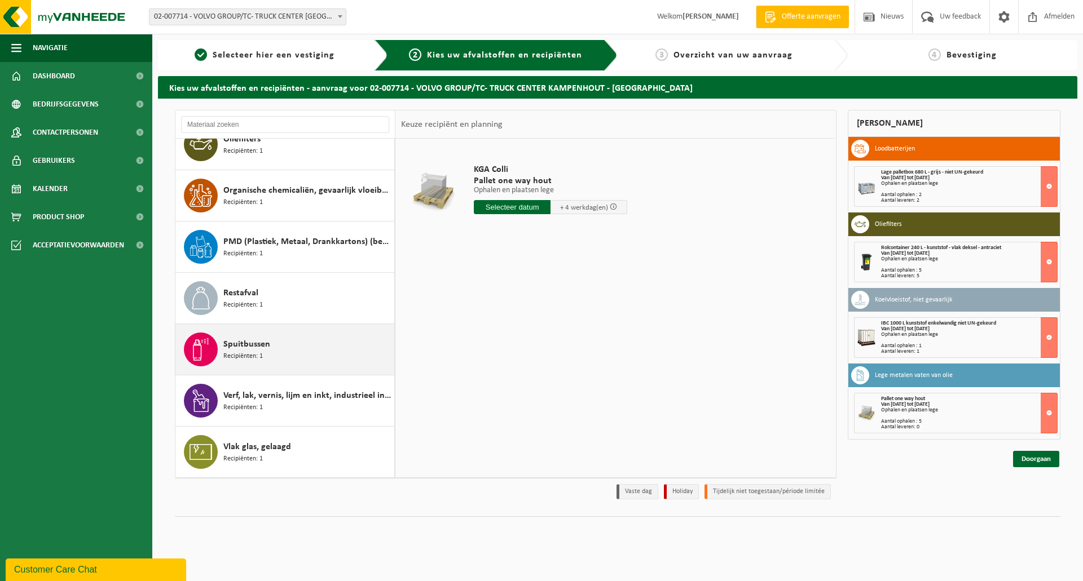
click at [297, 346] on div "Spuitbussen Recipiënten: 1" at bounding box center [307, 350] width 168 height 34
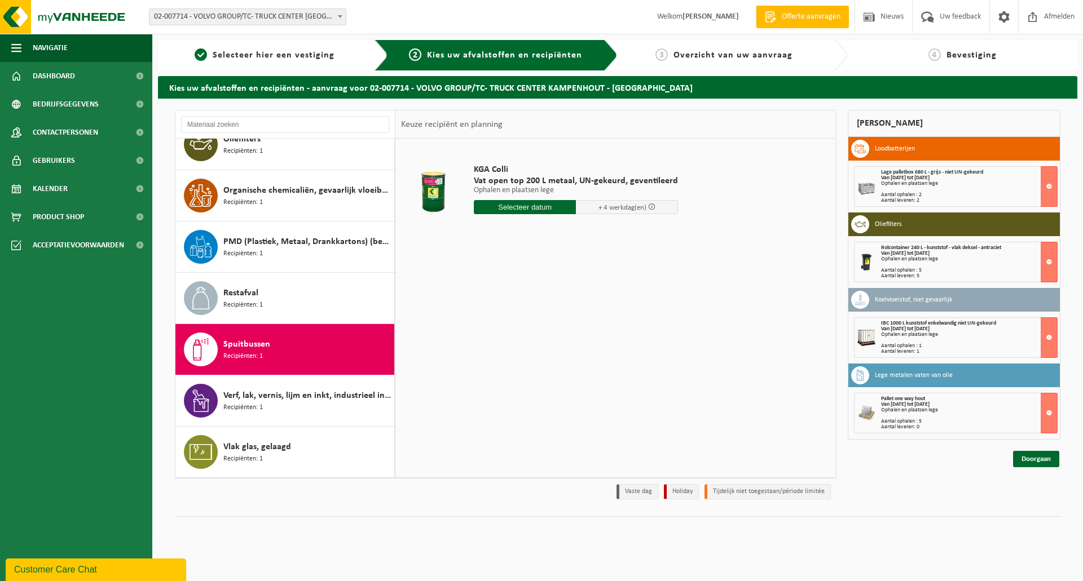
click at [540, 196] on div "KGA Colli Vat open top 200 L metaal, UN-gekeurd, geventileerd Ophalen en plaats…" at bounding box center [575, 192] width 215 height 78
click at [536, 206] on input "text" at bounding box center [525, 207] width 102 height 14
click at [505, 343] on div "26" at bounding box center [504, 343] width 20 height 18
type input "Van 2025-08-26"
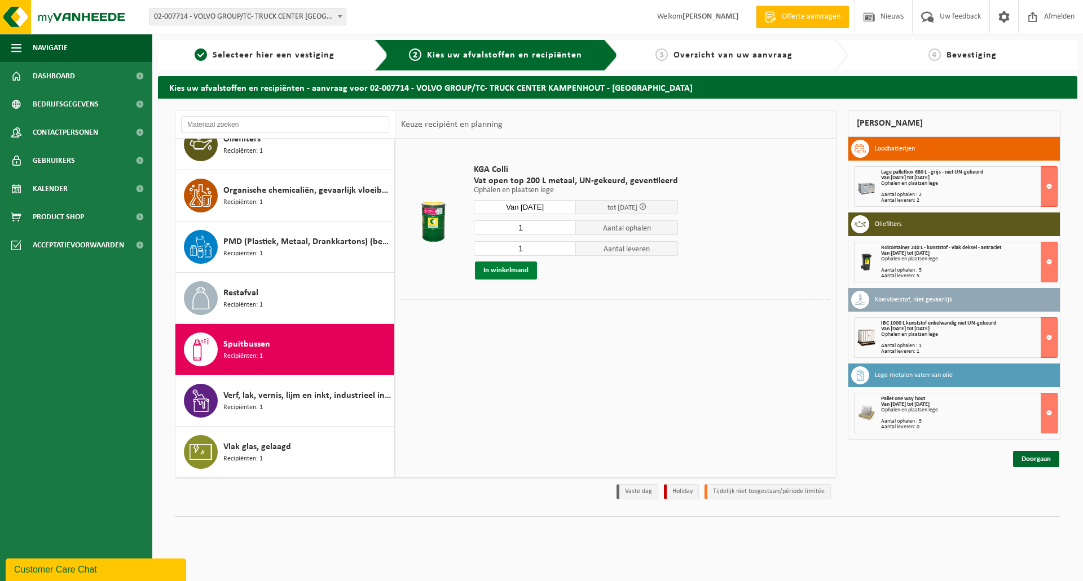
click at [502, 269] on button "In winkelmand" at bounding box center [506, 271] width 62 height 18
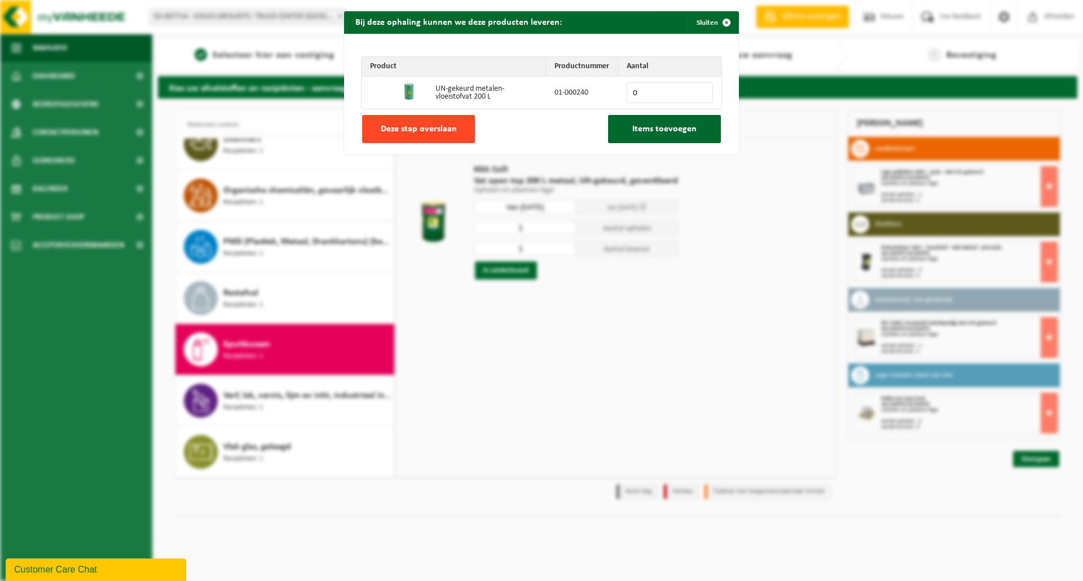
click at [420, 125] on span "Deze stap overslaan" at bounding box center [419, 129] width 76 height 9
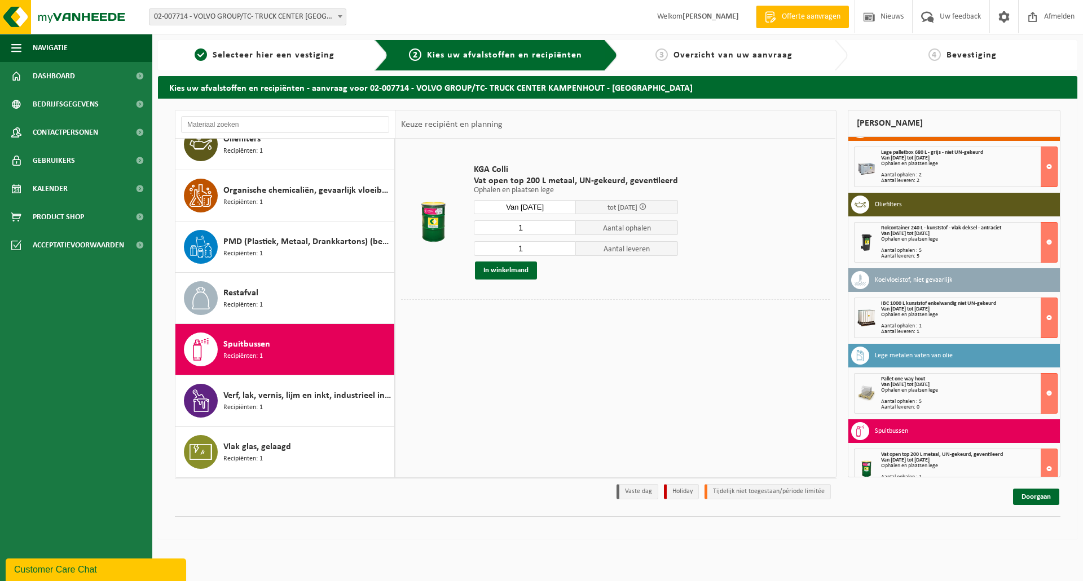
scroll to position [38, 0]
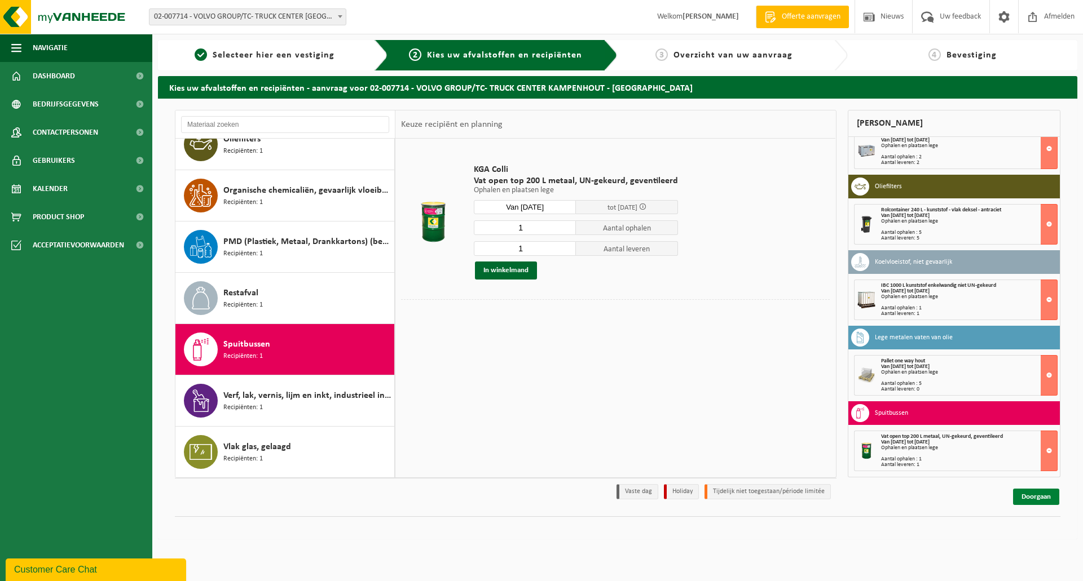
click at [1040, 497] on link "Doorgaan" at bounding box center [1036, 497] width 46 height 16
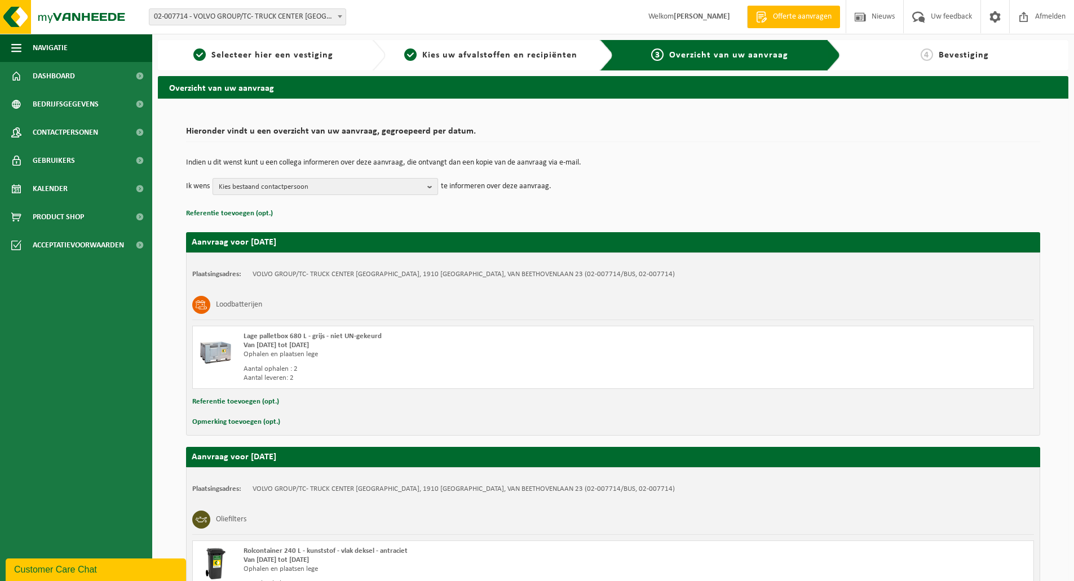
click at [399, 182] on span "Kies bestaand contactpersoon" at bounding box center [321, 187] width 204 height 17
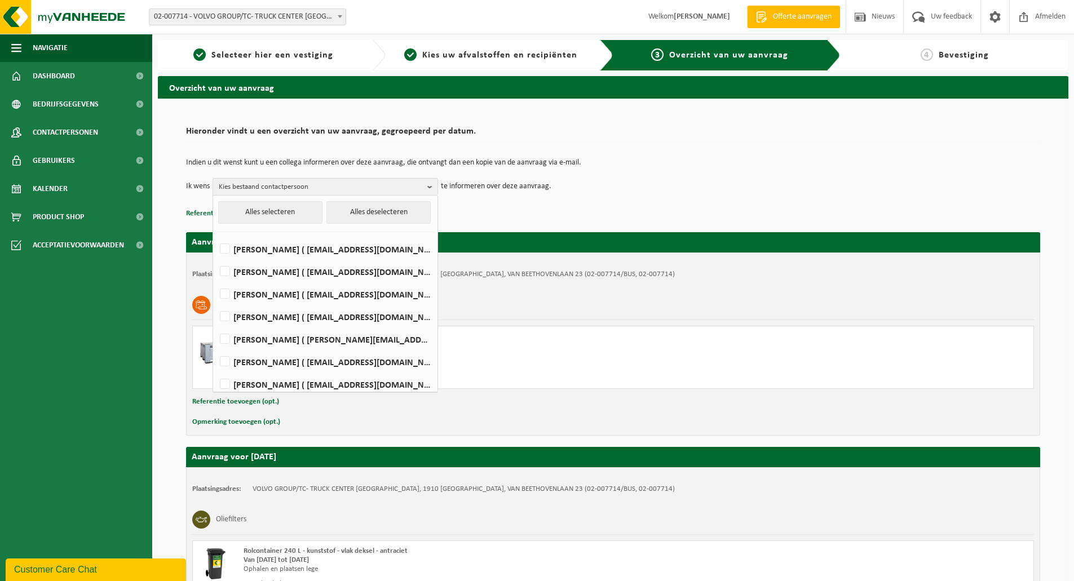
click at [562, 184] on td "Ik wens Kies bestaand contactpersoon Alles selecteren Alles deselecteren PASCAL…" at bounding box center [613, 186] width 854 height 17
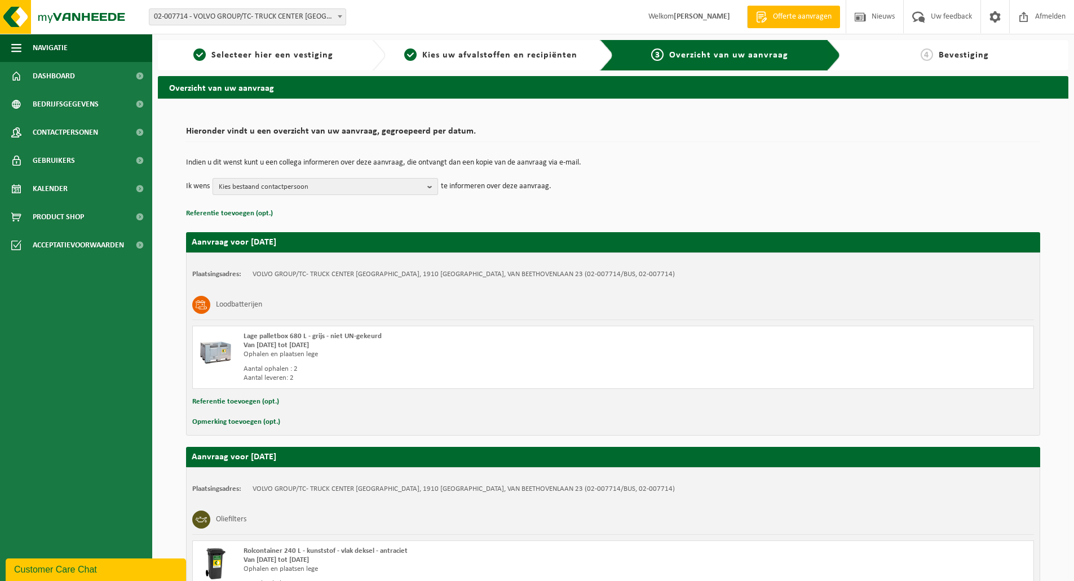
click at [345, 182] on span "Kies bestaand contactpersoon" at bounding box center [321, 187] width 204 height 17
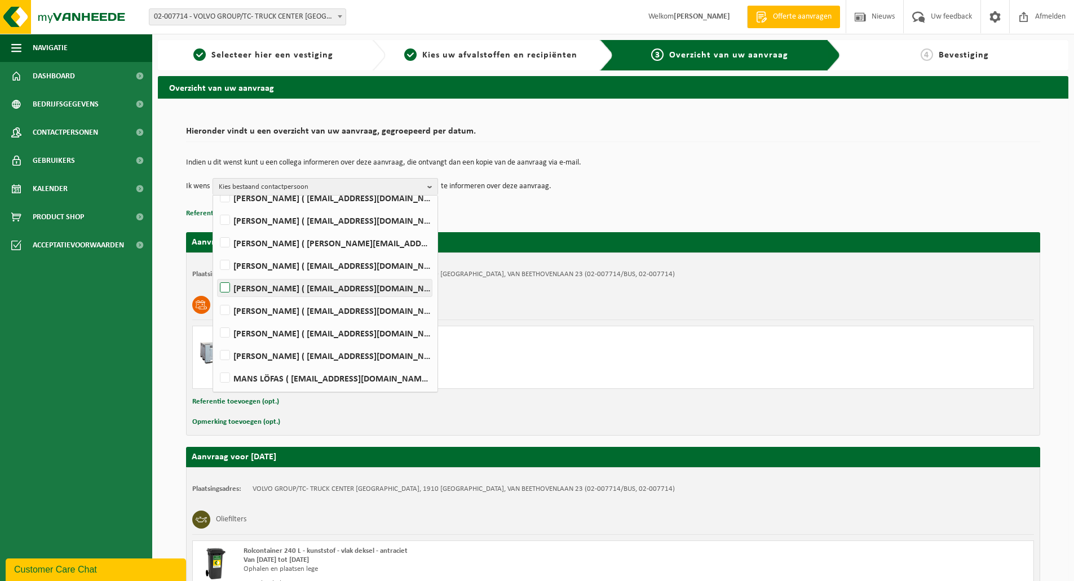
scroll to position [108, 0]
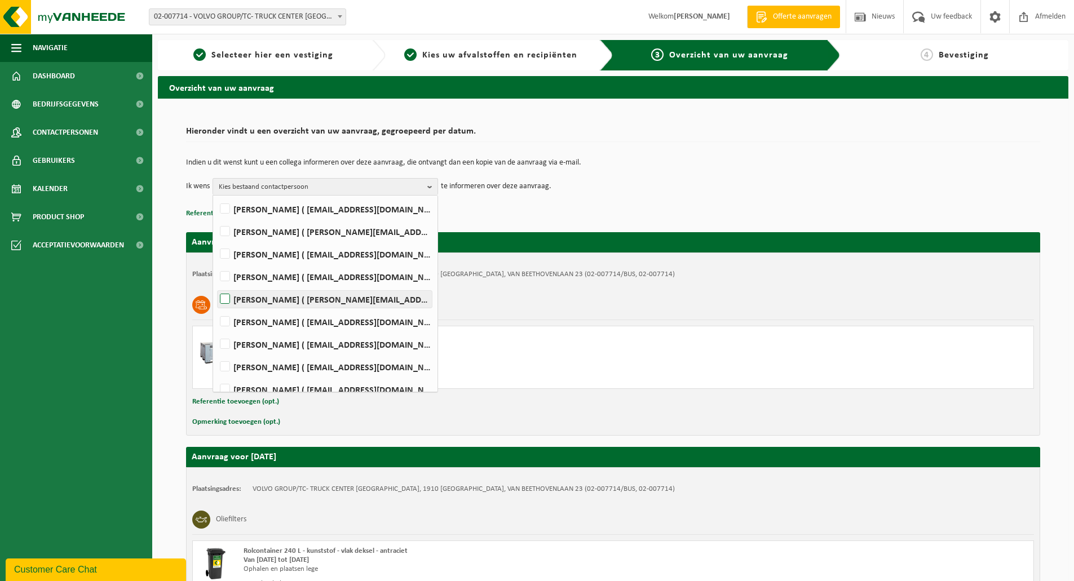
click at [227, 297] on label "Kevin Finck ( kevin.finck@volvo.com )" at bounding box center [325, 299] width 214 height 17
click at [216, 285] on input "Kevin Finck ( kevin.finck@volvo.com )" at bounding box center [215, 285] width 1 height 1
checkbox input "true"
click at [641, 217] on p "Referentie toevoegen (opt.)" at bounding box center [613, 213] width 854 height 15
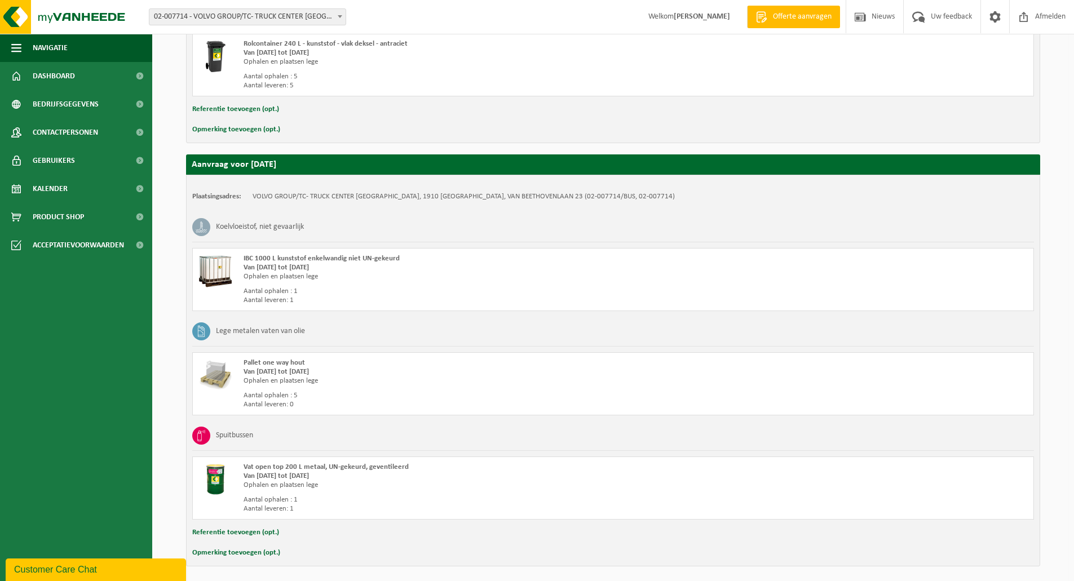
scroll to position [550, 0]
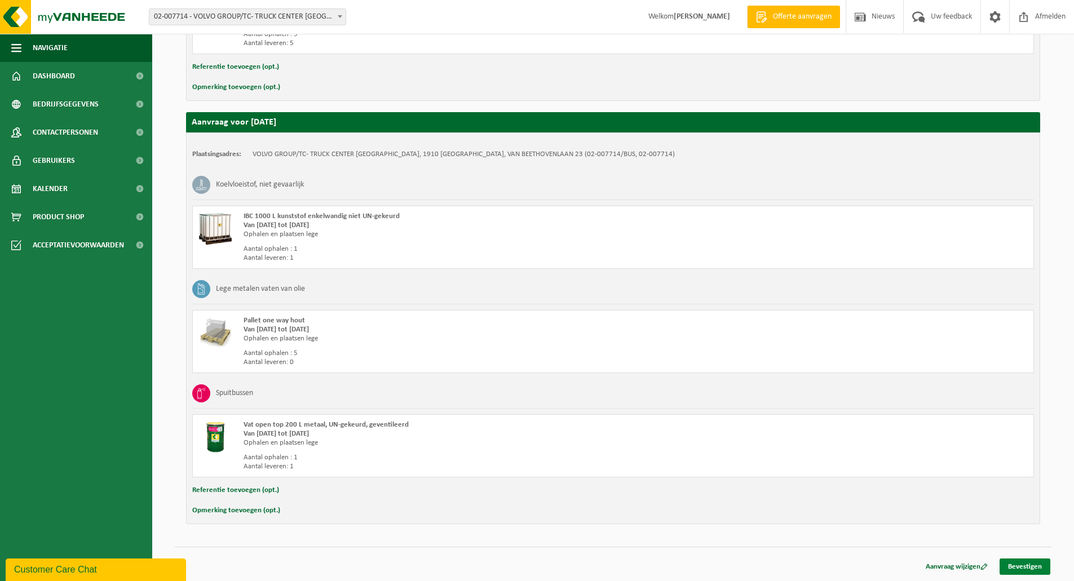
click at [1028, 567] on link "Bevestigen" at bounding box center [1025, 567] width 51 height 16
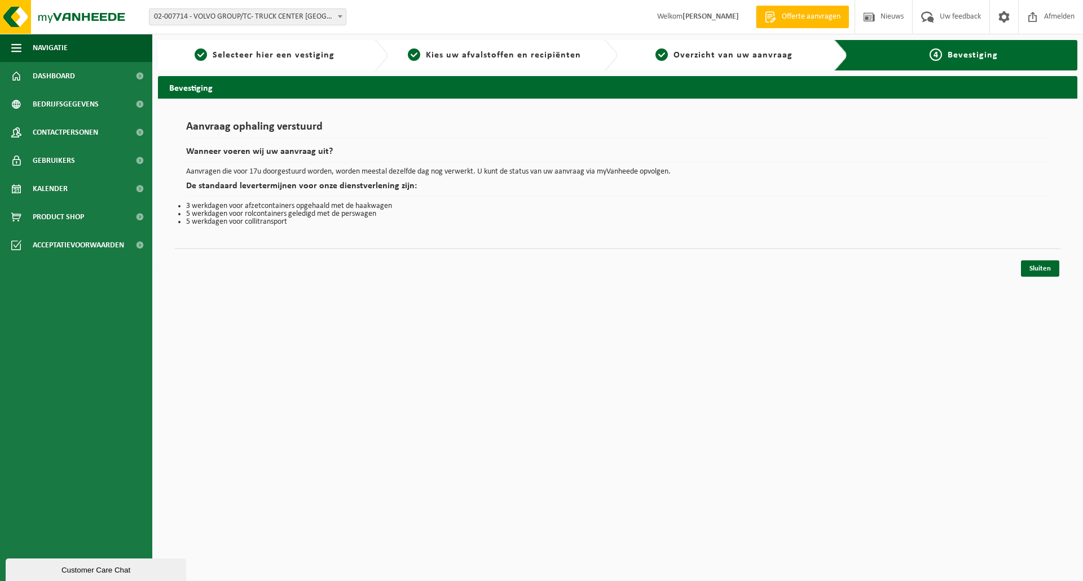
click at [1035, 259] on div "Sluiten" at bounding box center [617, 255] width 885 height 12
click at [1039, 264] on link "Sluiten" at bounding box center [1040, 269] width 38 height 16
